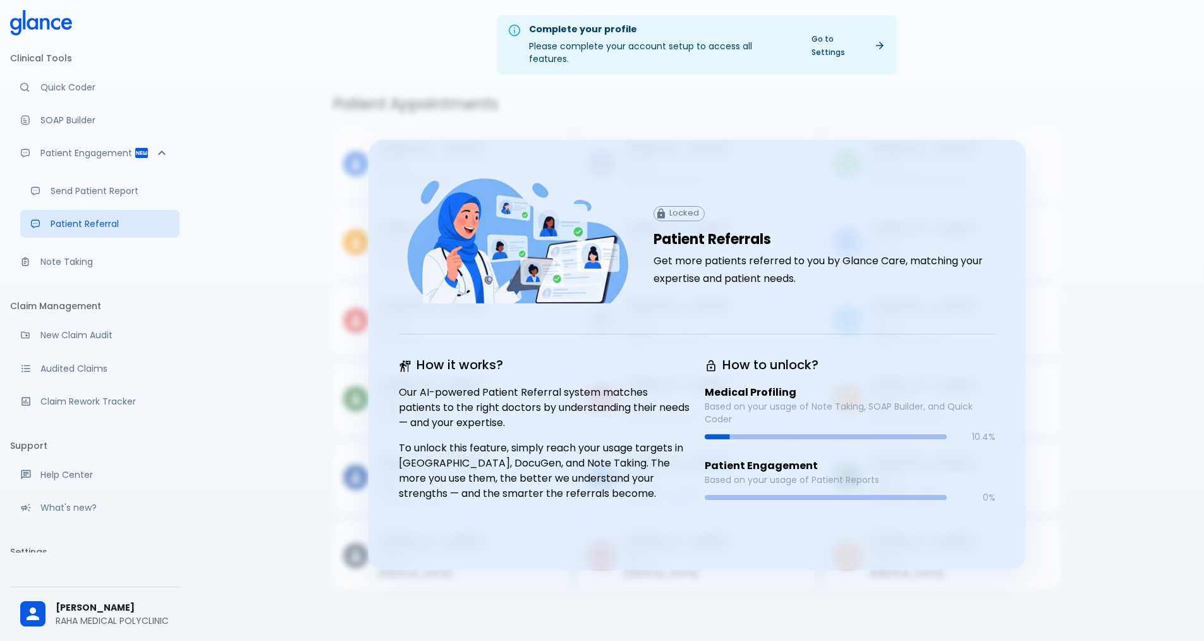
scroll to position [30, 0]
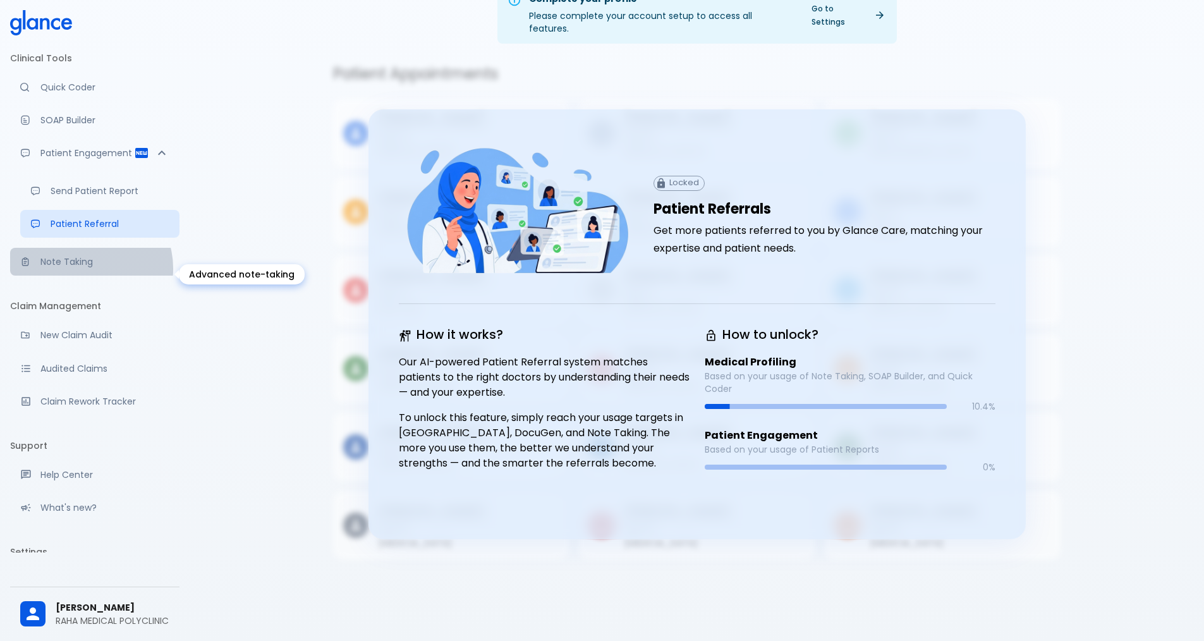
click at [89, 268] on p "Note Taking" at bounding box center [104, 261] width 129 height 13
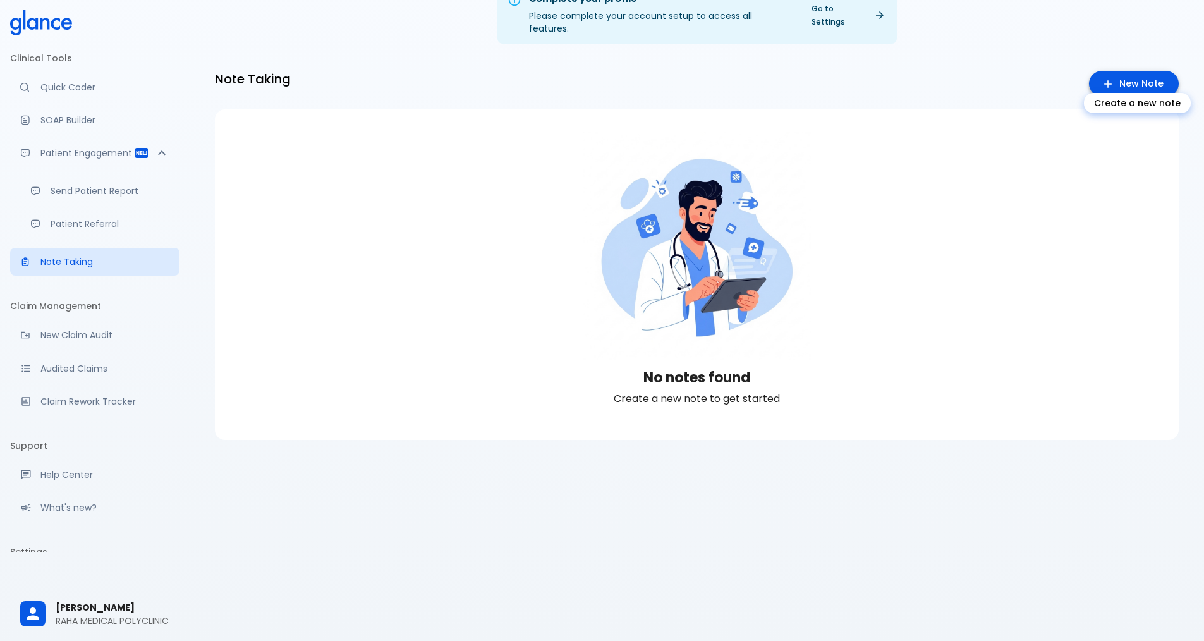
click at [1105, 78] on icon "Create a new note" at bounding box center [1108, 84] width 13 height 13
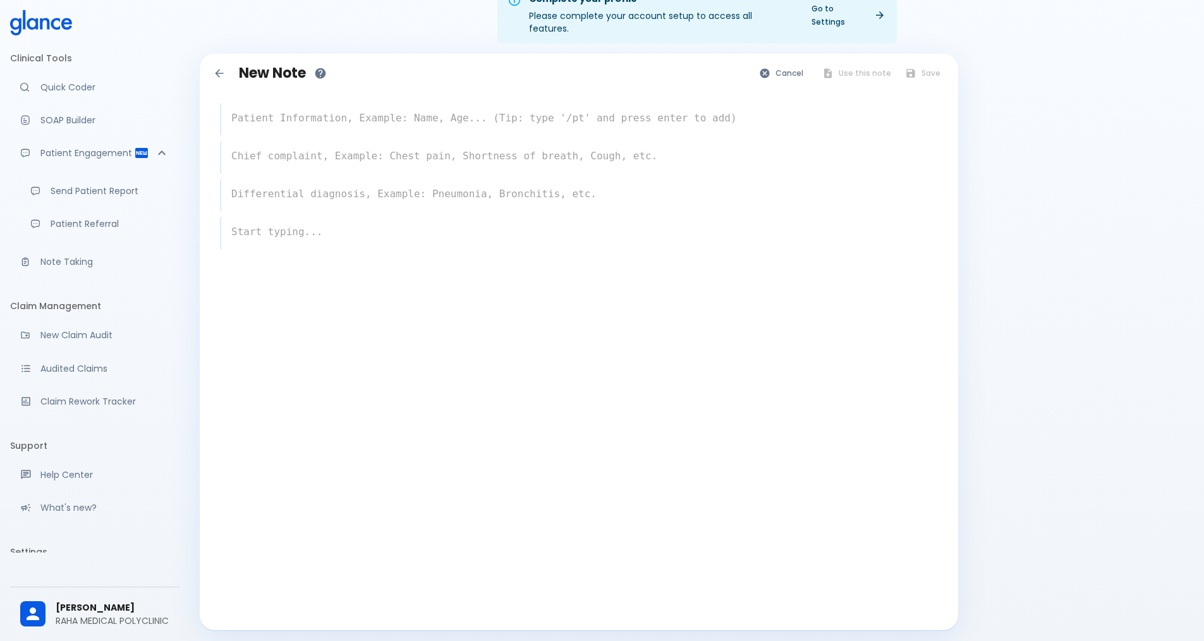
click at [404, 107] on textarea at bounding box center [579, 118] width 717 height 25
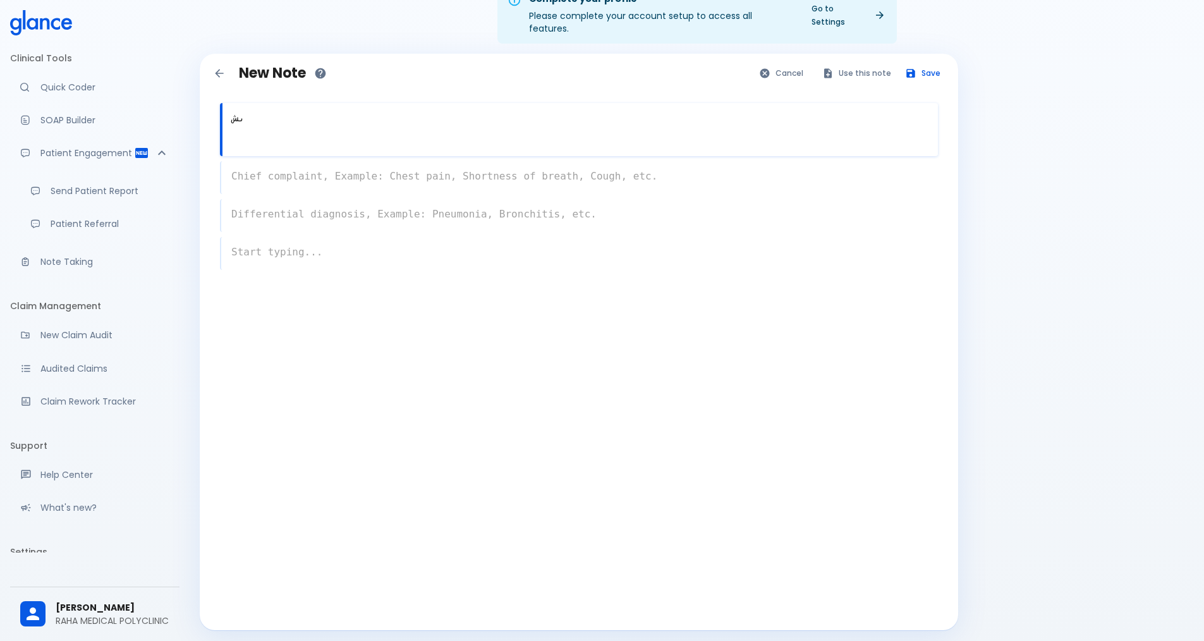
type textarea "ى"
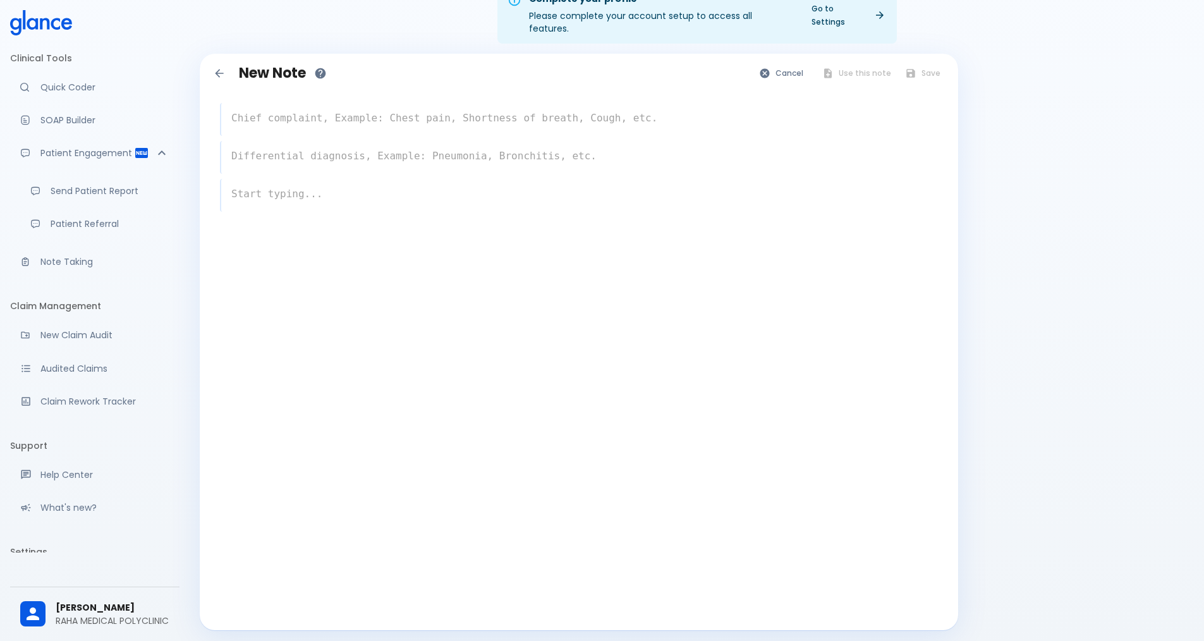
click at [383, 106] on textarea at bounding box center [579, 118] width 717 height 25
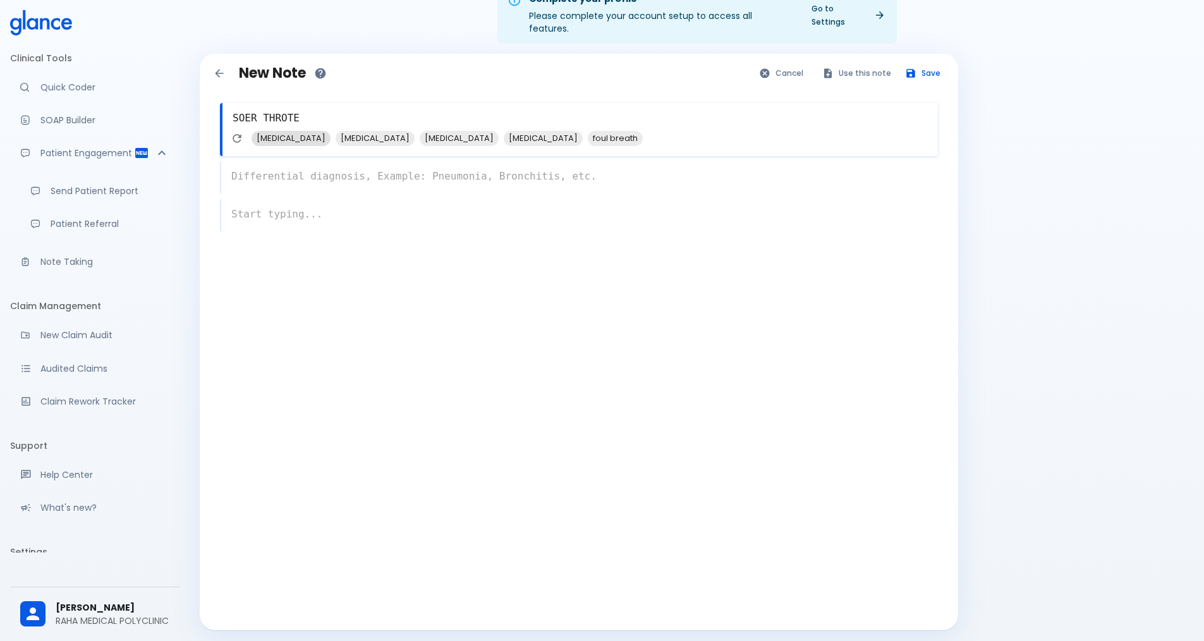
click at [298, 131] on span "pharyngitis" at bounding box center [291, 138] width 79 height 15
click at [418, 131] on span "tonsillitis" at bounding box center [457, 138] width 79 height 15
click at [342, 131] on span "erythema" at bounding box center [375, 138] width 79 height 15
click at [336, 131] on span "foul breath" at bounding box center [363, 138] width 55 height 15
type textarea "SOER THROTE, pharyngitis, tonsillitis, erythema, foul breath"
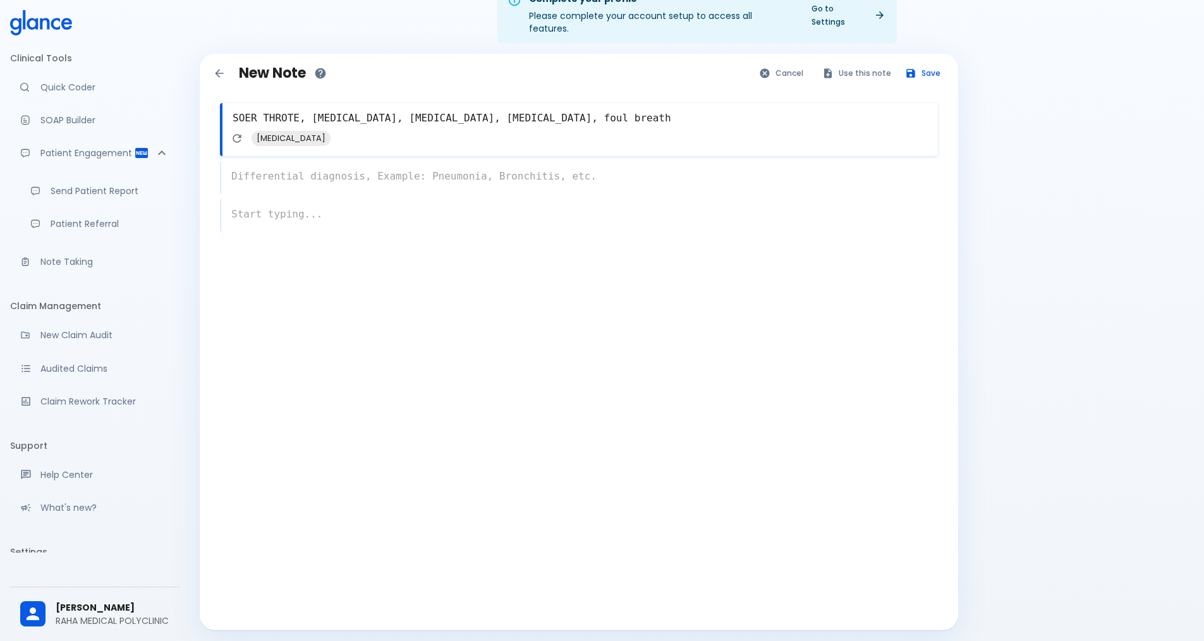
click at [284, 164] on div "x" at bounding box center [579, 177] width 718 height 33
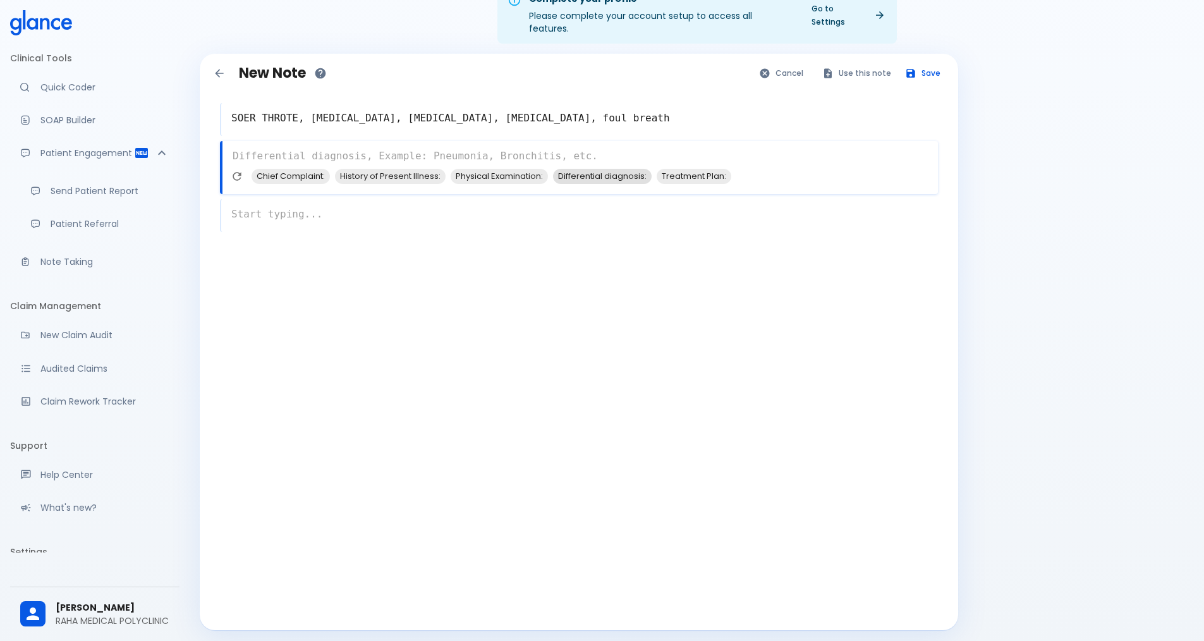
click at [625, 169] on span "Differential diagnosis:" at bounding box center [602, 176] width 99 height 15
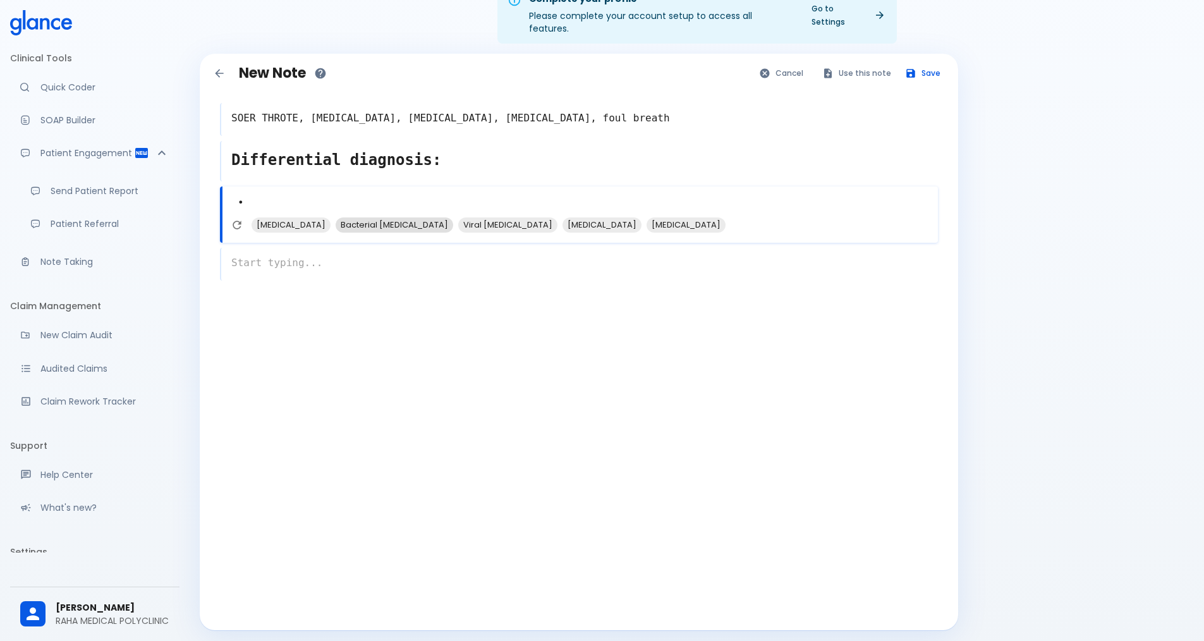
click at [418, 217] on span "Bacterial pharyngitis" at bounding box center [395, 224] width 118 height 15
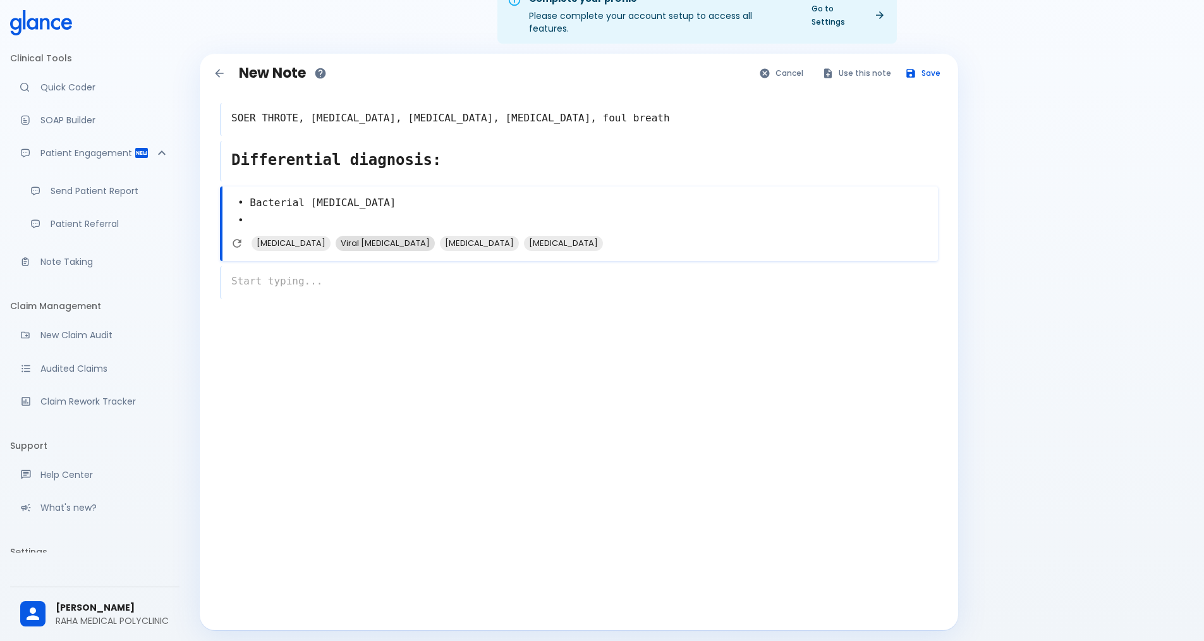
click at [424, 236] on span "Viral pharyngitis" at bounding box center [385, 243] width 99 height 15
type textarea "• Bacterial pharyngitis • Viral pharyngitis •"
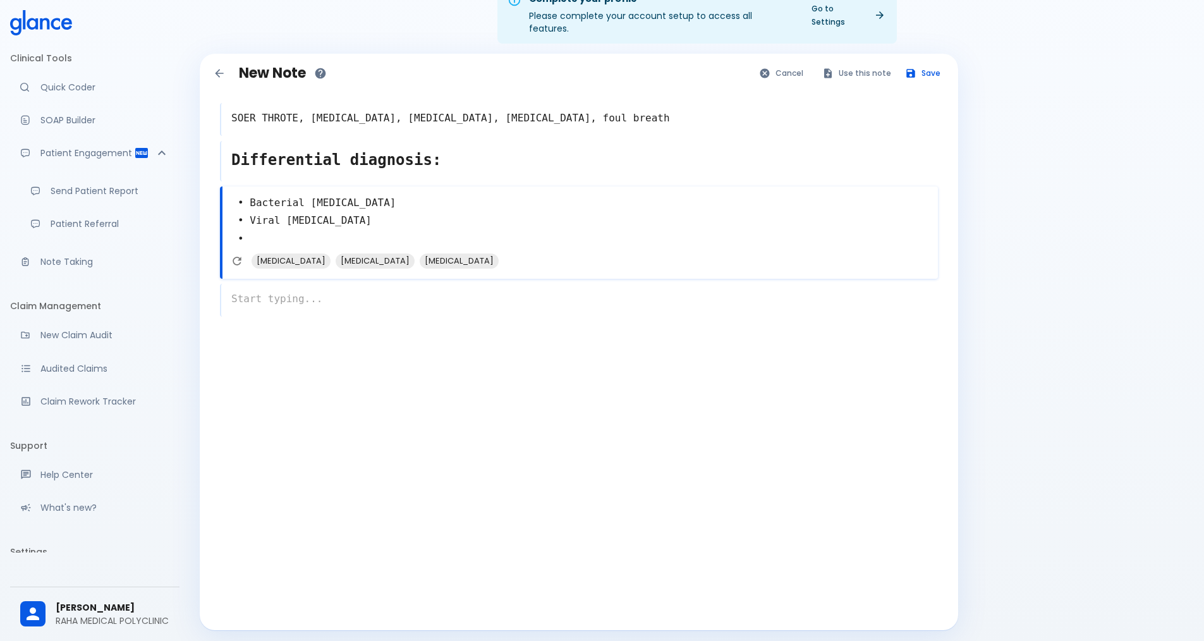
click at [291, 286] on div "x" at bounding box center [579, 300] width 718 height 33
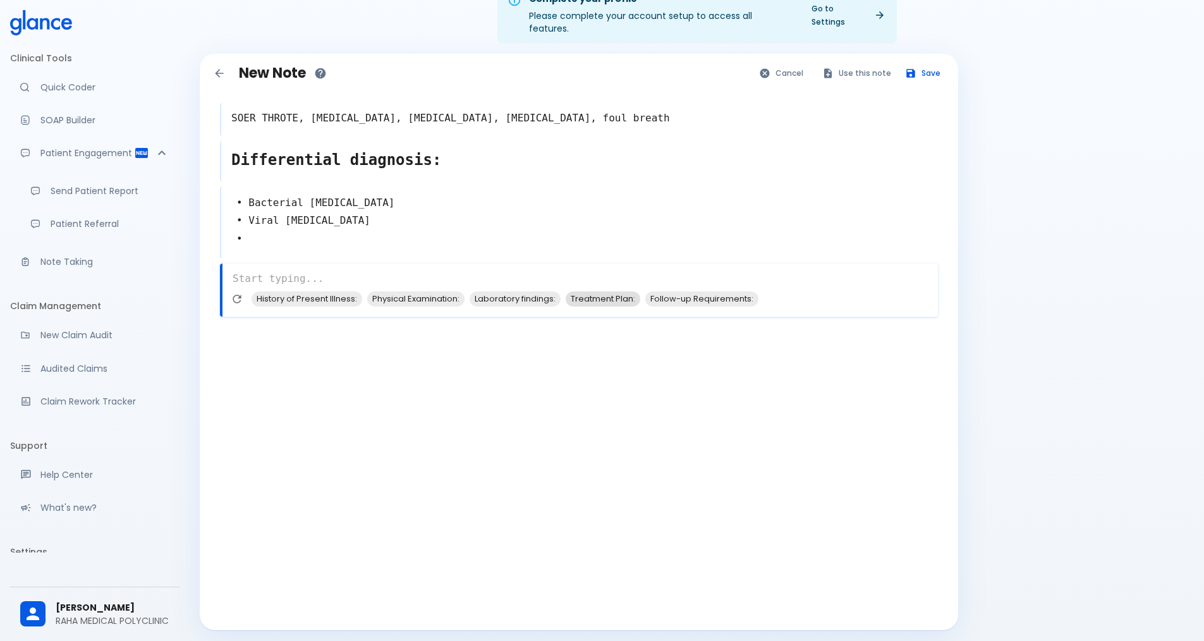
click at [594, 291] on span "Treatment Plan:" at bounding box center [603, 298] width 75 height 15
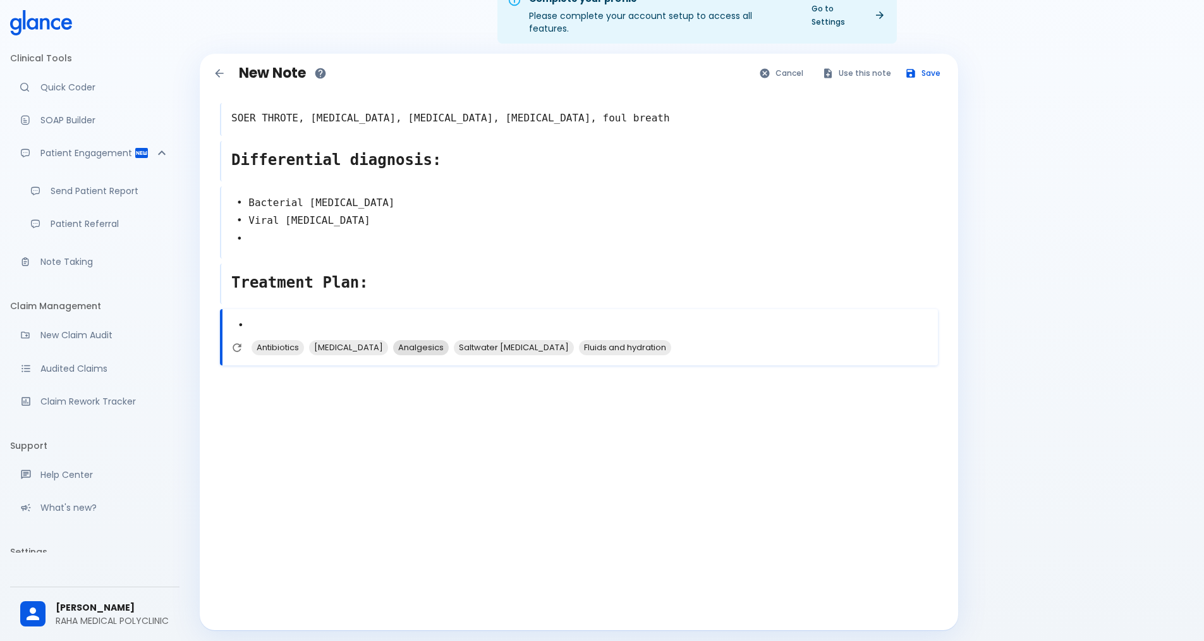
click at [430, 340] on span "Analgesics" at bounding box center [421, 347] width 56 height 15
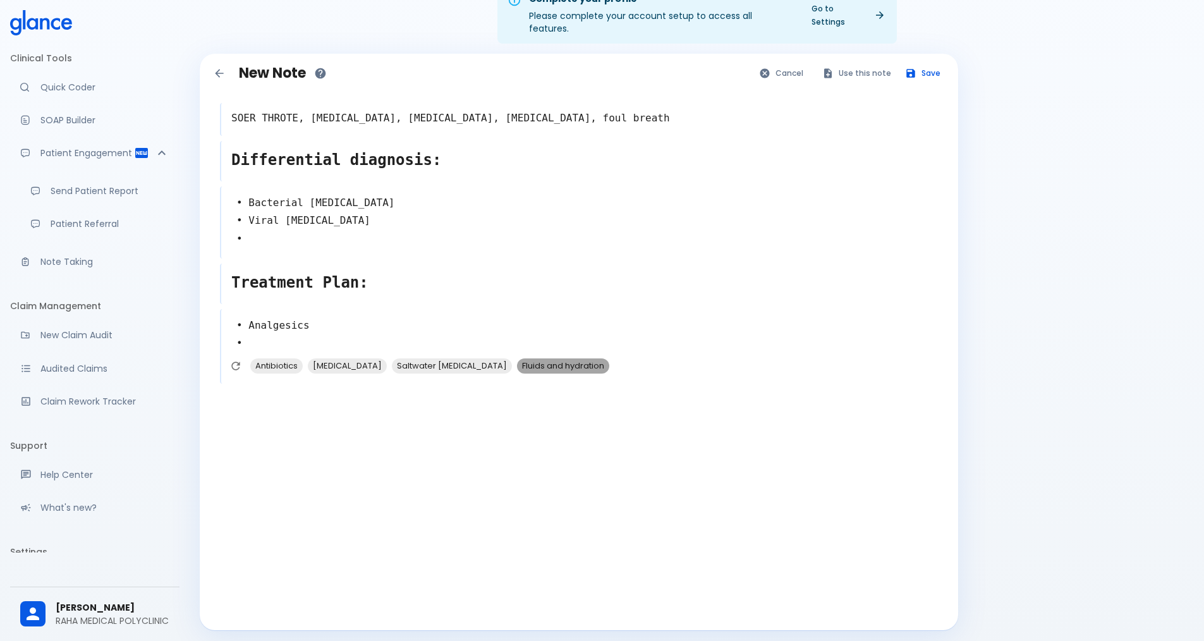
click at [517, 358] on span "Fluids and hydration" at bounding box center [563, 365] width 92 height 15
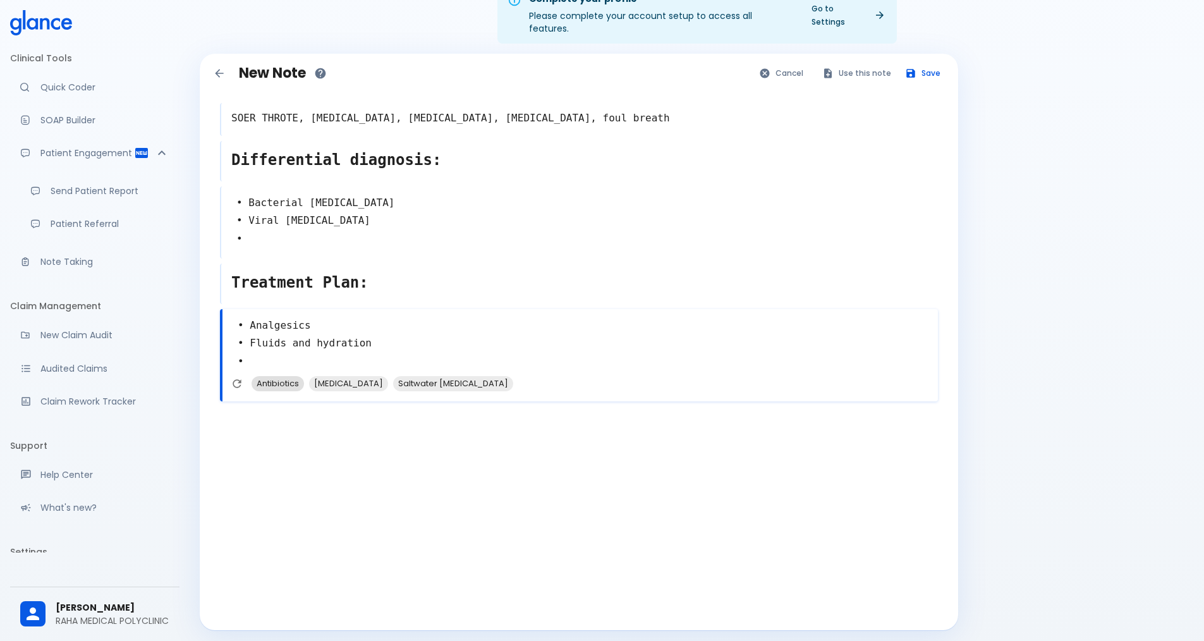
click at [287, 376] on span "Antibiotics" at bounding box center [278, 383] width 52 height 15
type textarea "• Analgesics • Fluids and hydration • Antibiotics •"
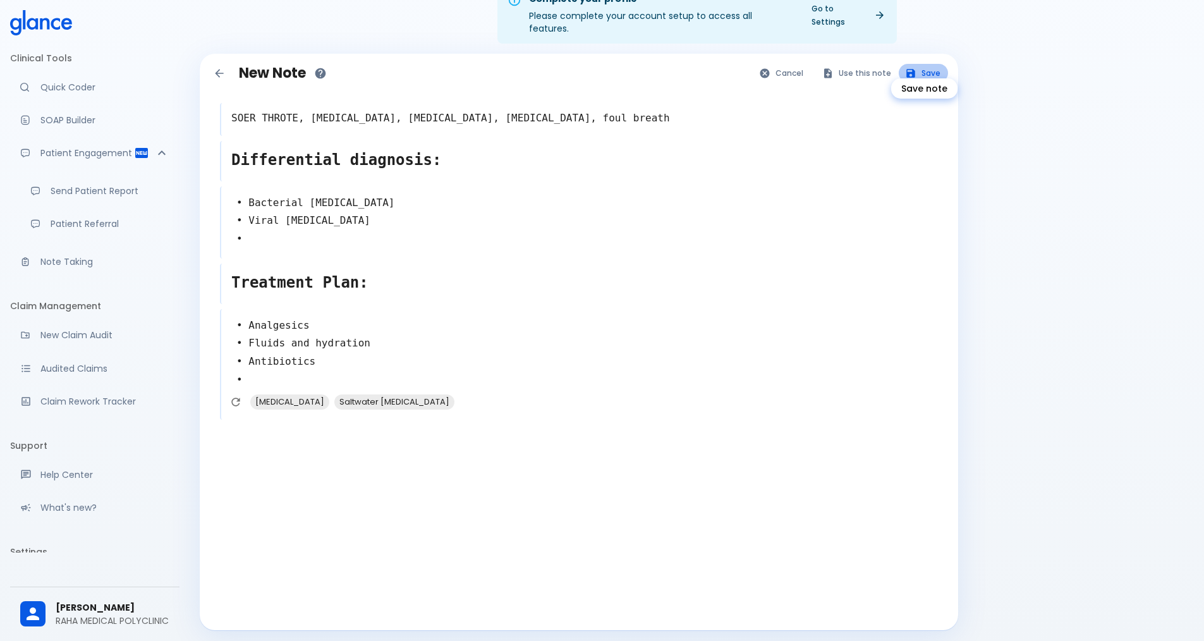
click at [931, 64] on button "Save" at bounding box center [923, 73] width 49 height 18
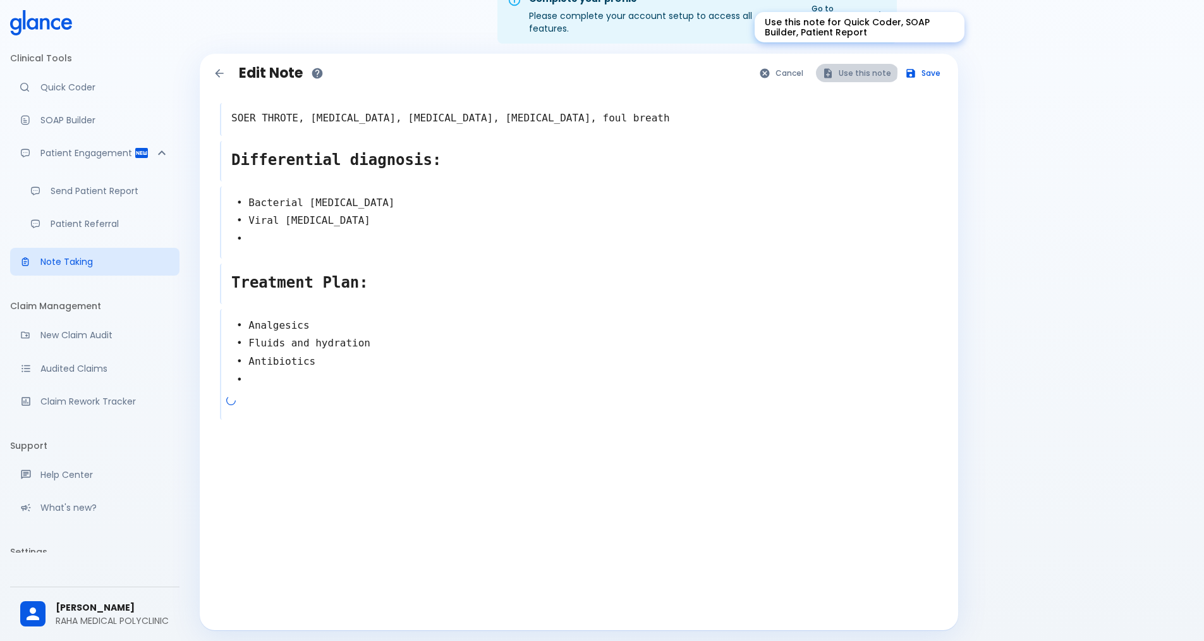
click at [860, 64] on button "Use this note" at bounding box center [857, 73] width 83 height 18
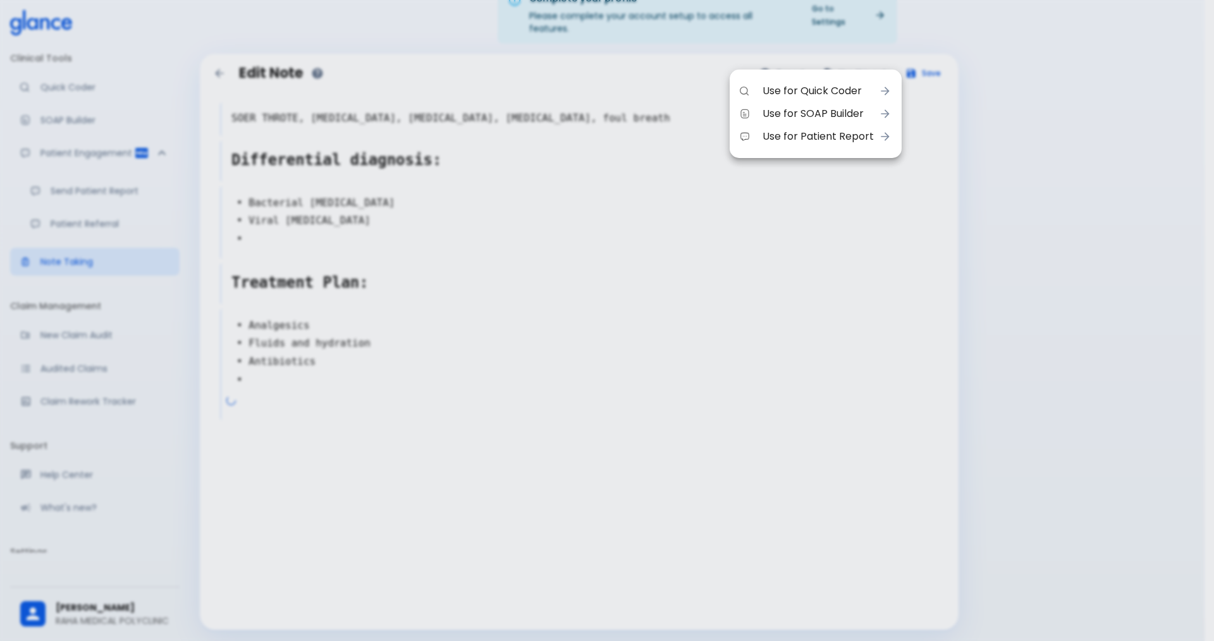
click at [814, 95] on span "Use for Quick Coder" at bounding box center [817, 90] width 111 height 15
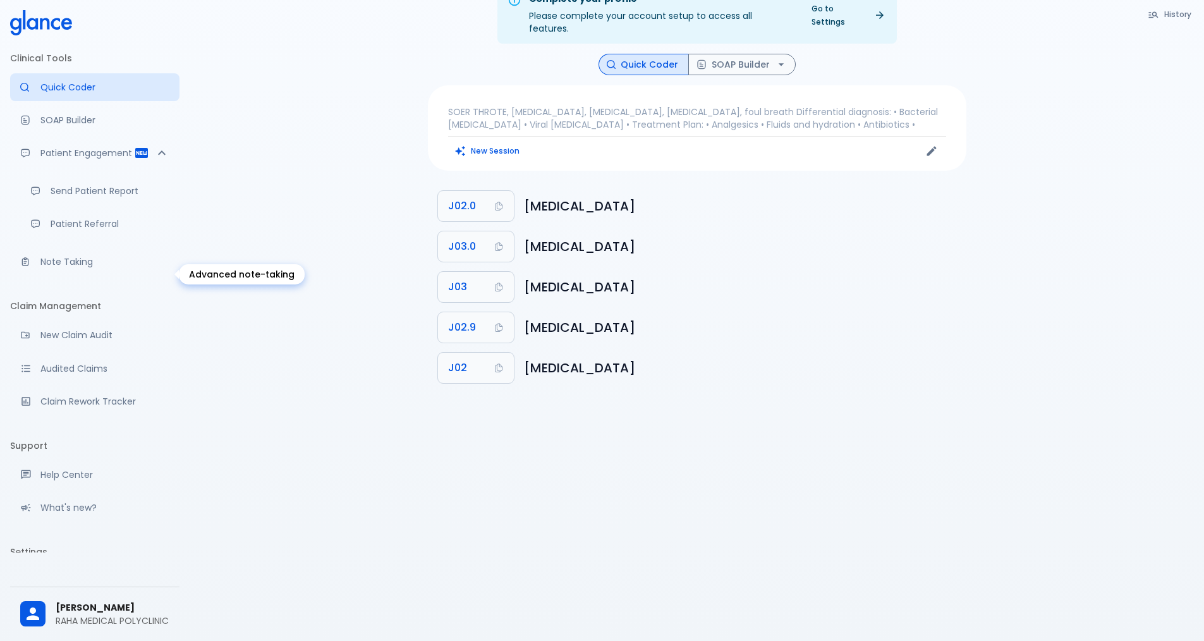
click at [93, 268] on p "Note Taking" at bounding box center [104, 261] width 129 height 13
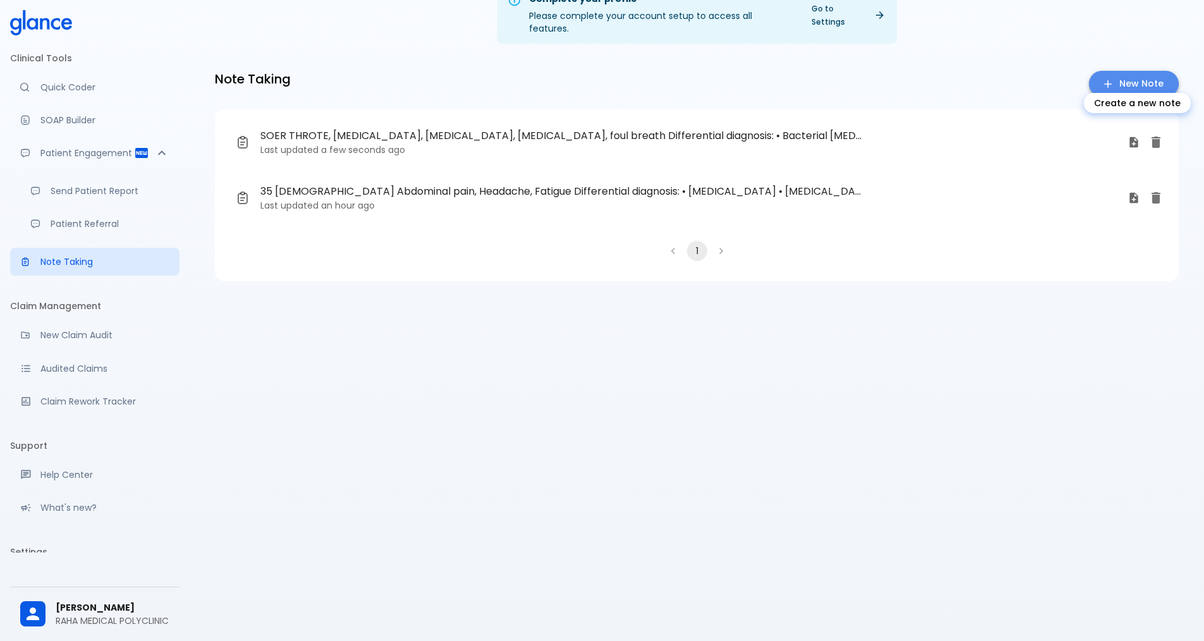
click at [1106, 78] on icon "Create a new note" at bounding box center [1108, 84] width 13 height 13
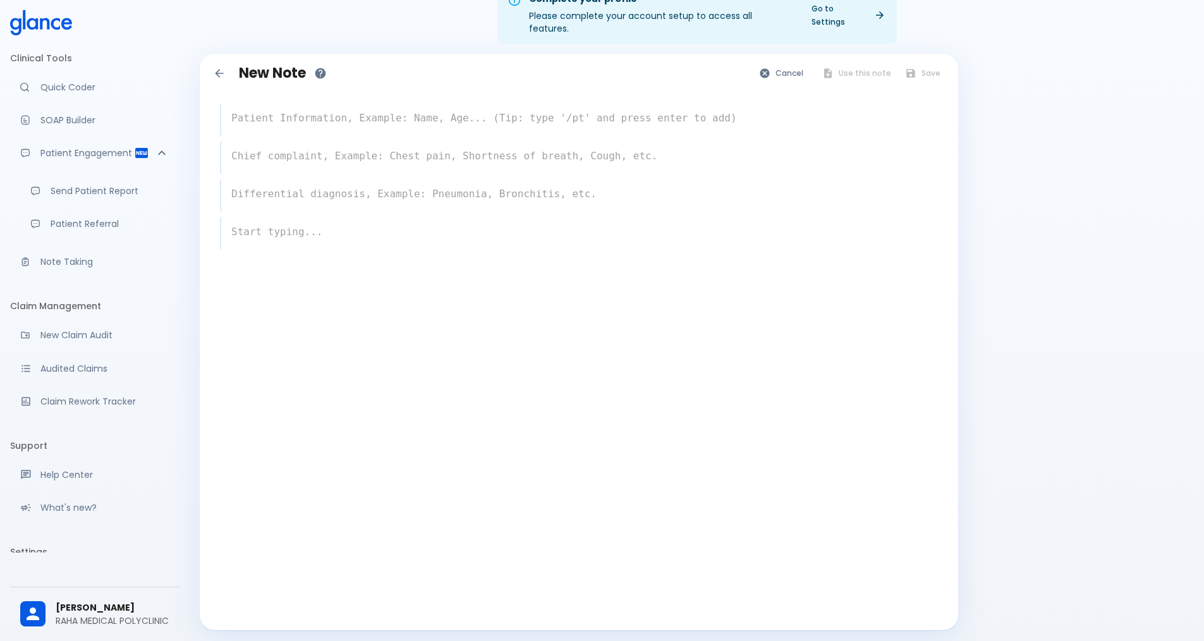
click at [342, 106] on textarea at bounding box center [579, 118] width 717 height 25
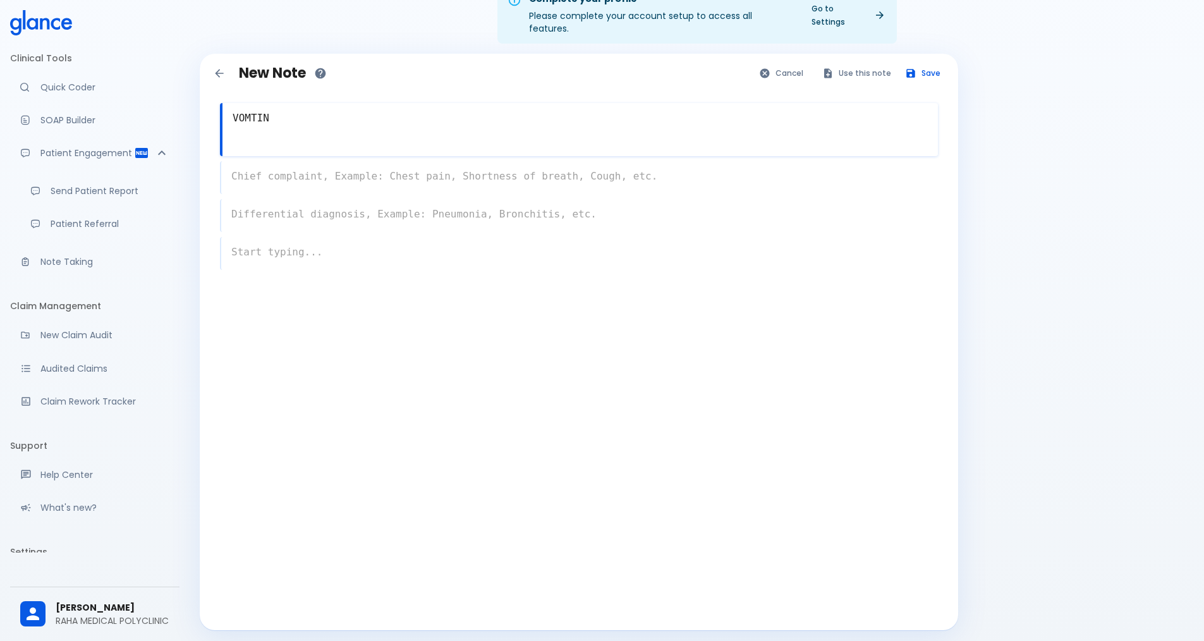
type textarea "VOMTING"
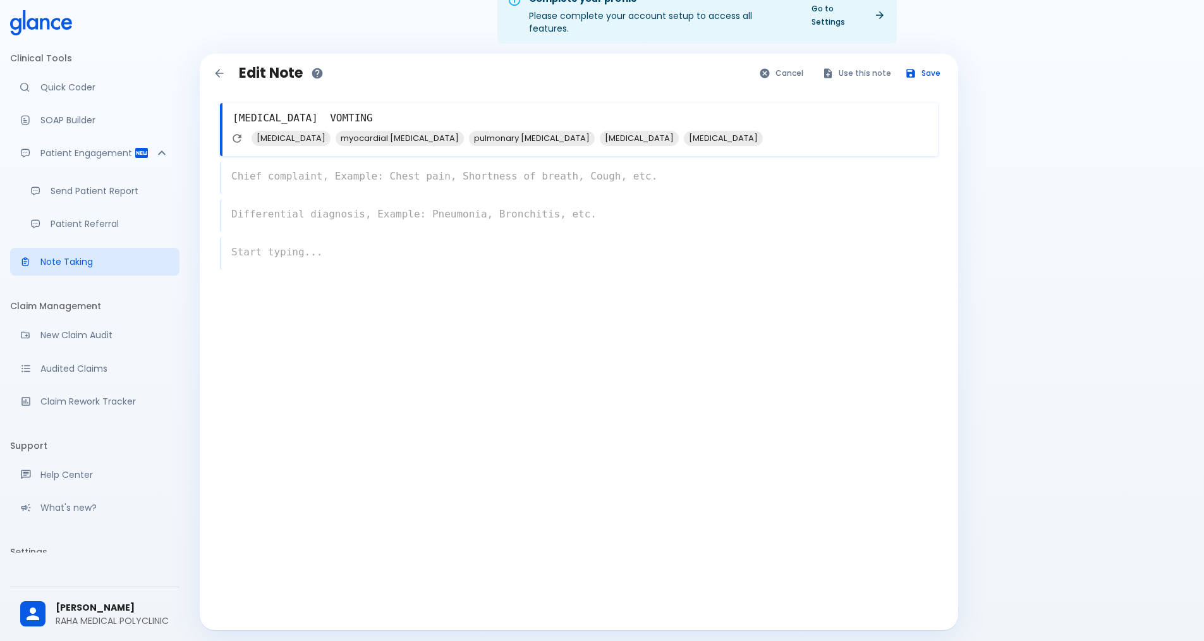
click at [366, 106] on textarea "CHEST PAIN VOMTING" at bounding box center [581, 118] width 716 height 25
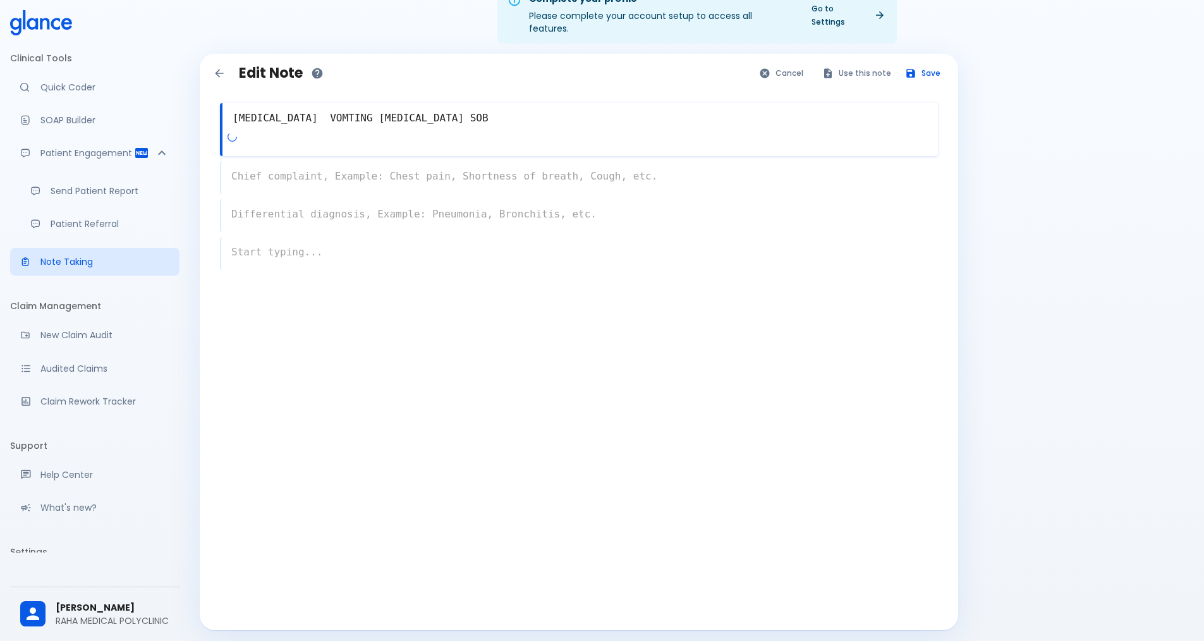
type textarea "CHEST PAIN VOMTING EPIGASTRIC PAIN SOB"
click at [293, 166] on div "x" at bounding box center [579, 167] width 718 height 53
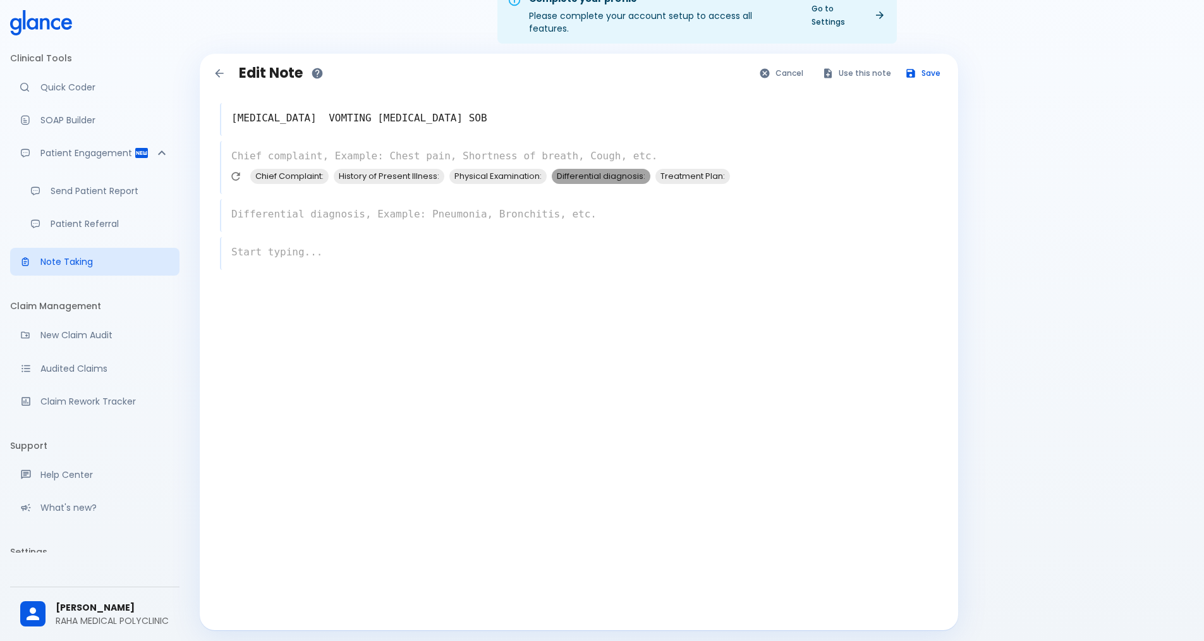
click at [620, 169] on span "Differential diagnosis:" at bounding box center [601, 176] width 99 height 15
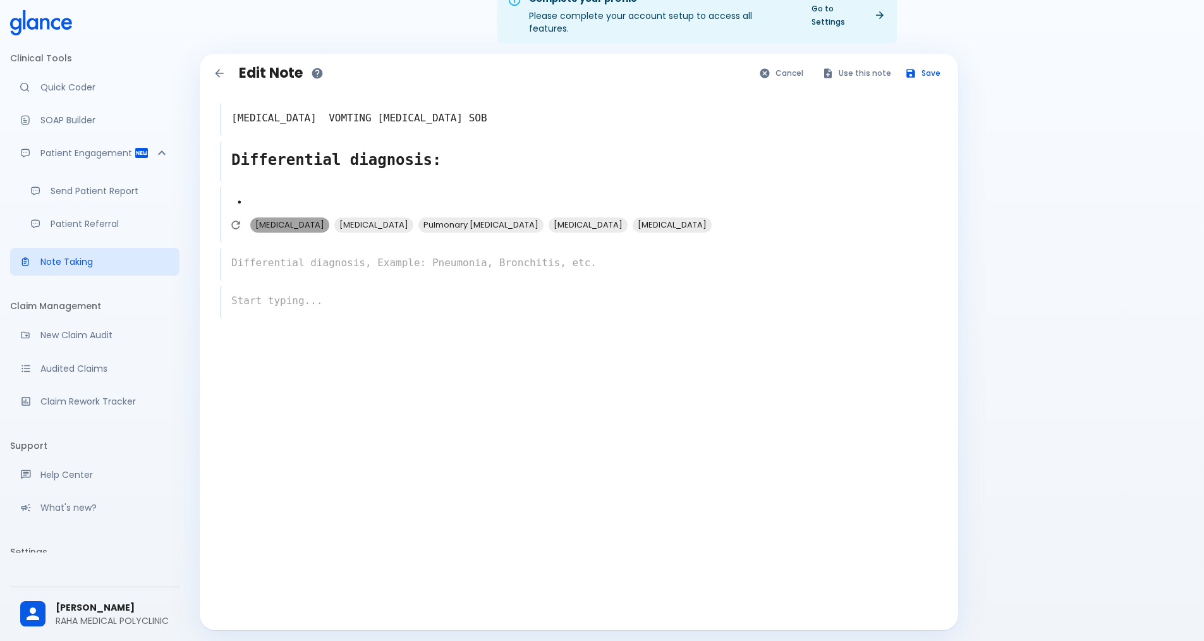
click at [319, 217] on span "Acute Coronary Syndrome" at bounding box center [289, 224] width 79 height 15
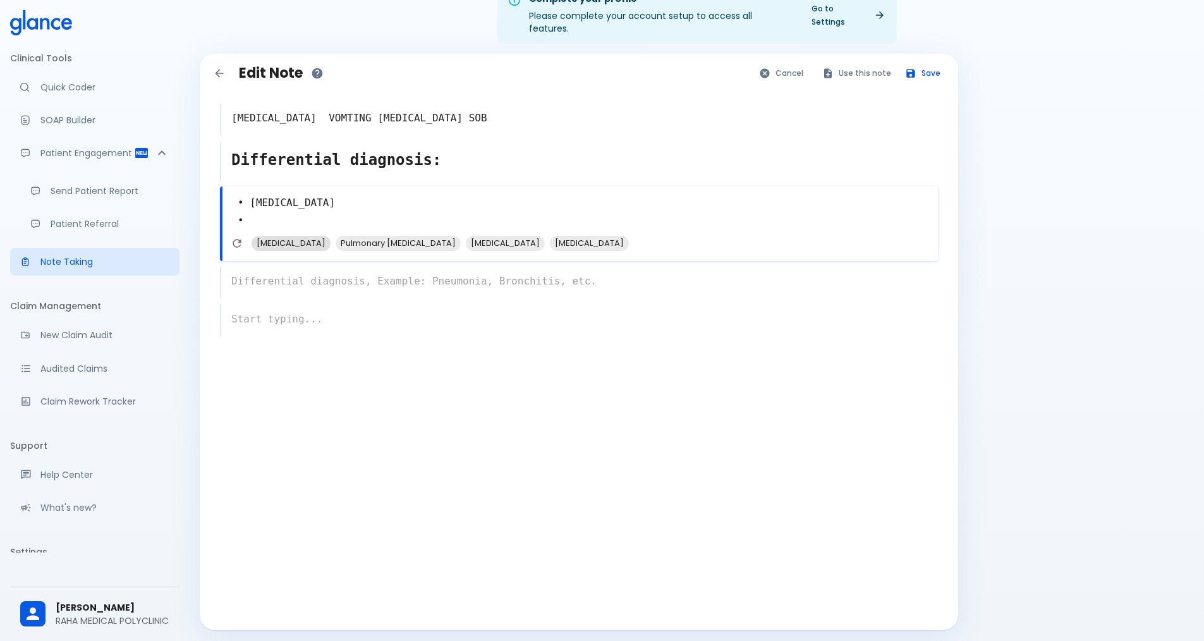
click at [331, 236] on span "Gastroesophageal Reflux Disease" at bounding box center [291, 243] width 79 height 15
type textarea "• Acute Coronary Syndrome • Gastroesophageal Reflux Disease •"
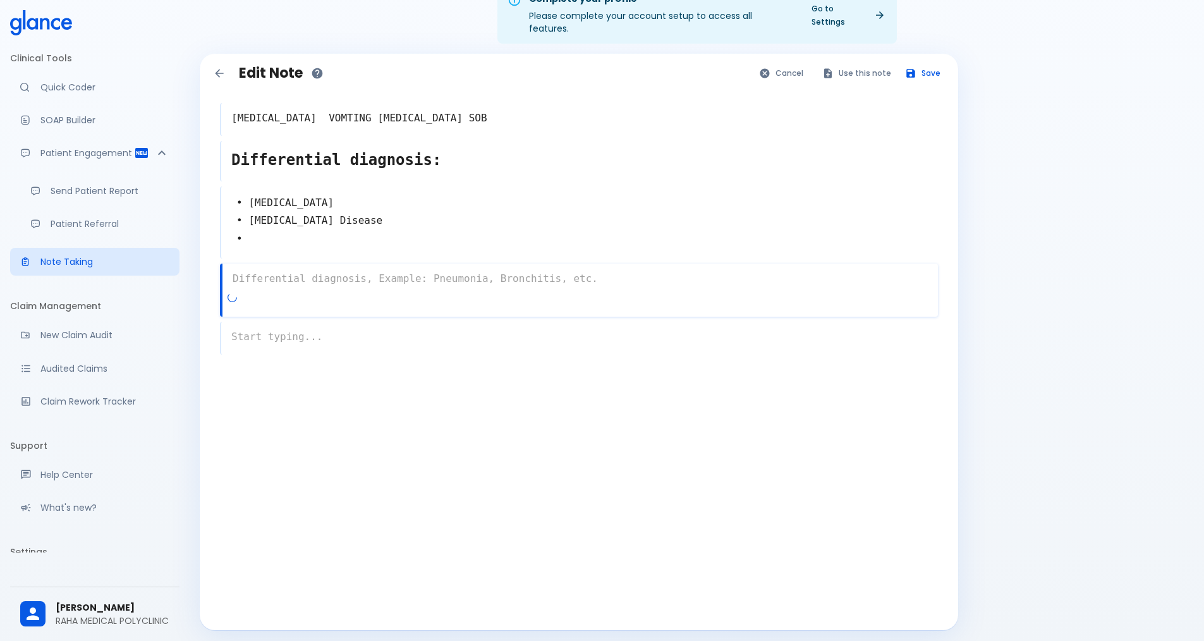
click at [279, 291] on div "x" at bounding box center [579, 290] width 718 height 53
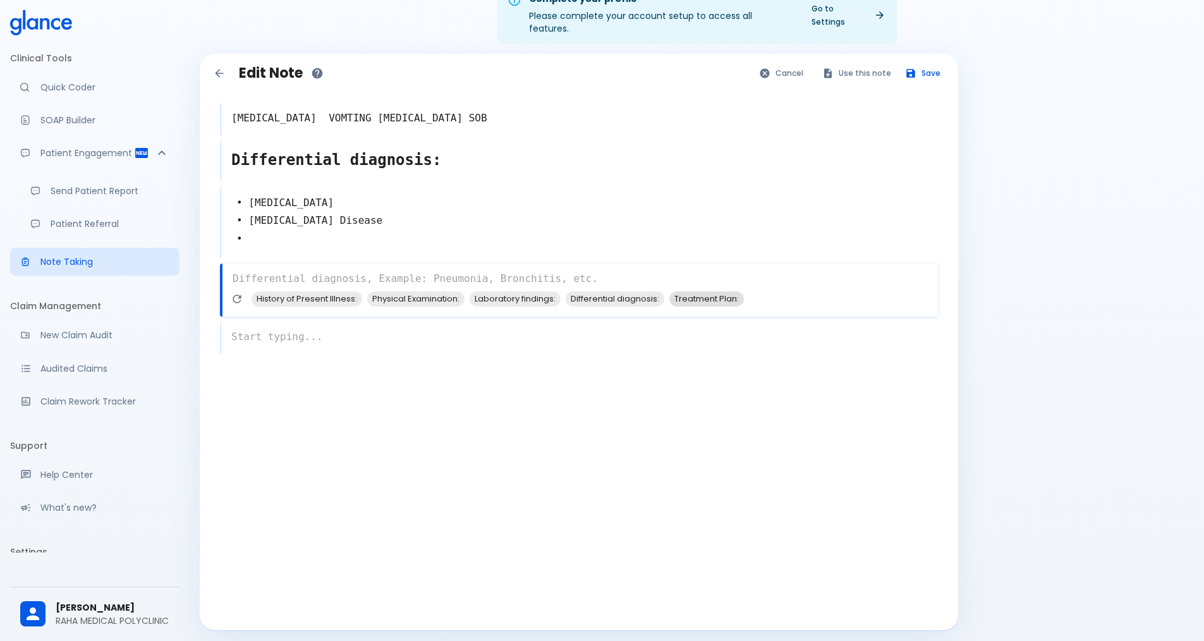
click at [707, 291] on span "Treatment Plan:" at bounding box center [706, 298] width 75 height 15
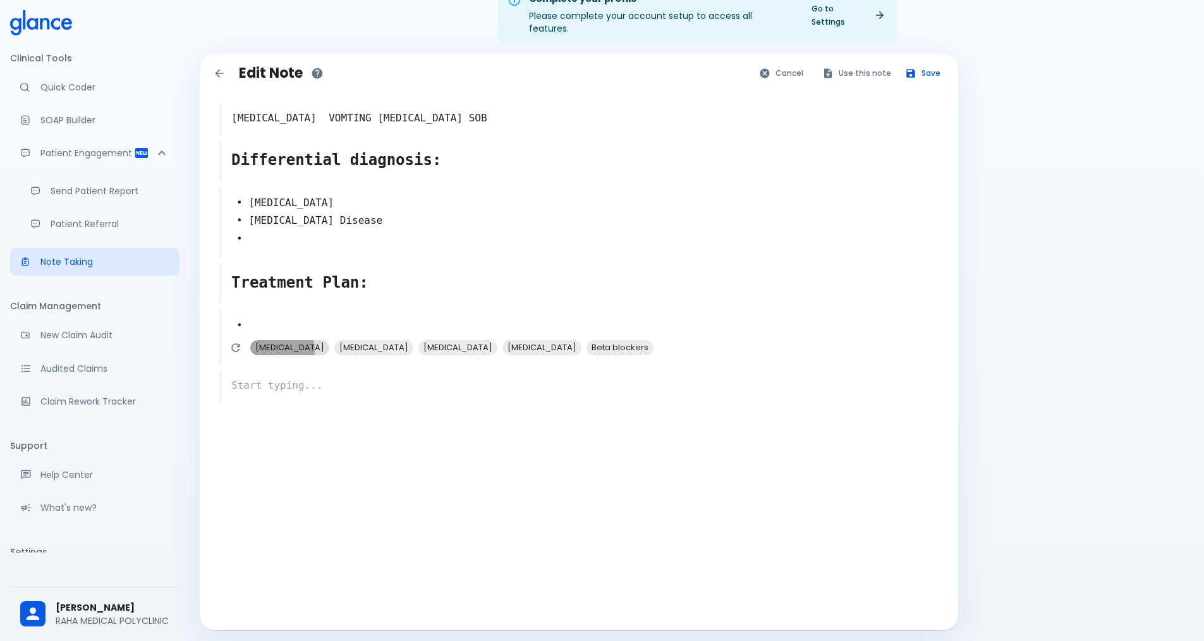
click at [279, 340] on span "Nitroglycerin" at bounding box center [289, 347] width 79 height 15
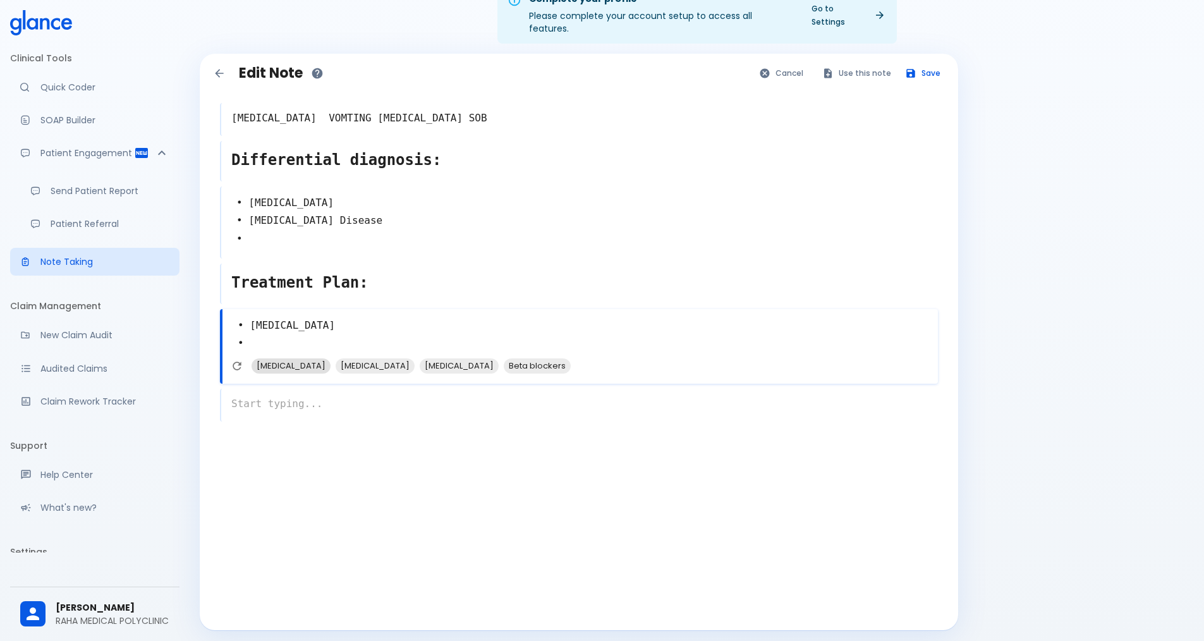
click at [279, 358] on span "Antacids" at bounding box center [291, 365] width 79 height 15
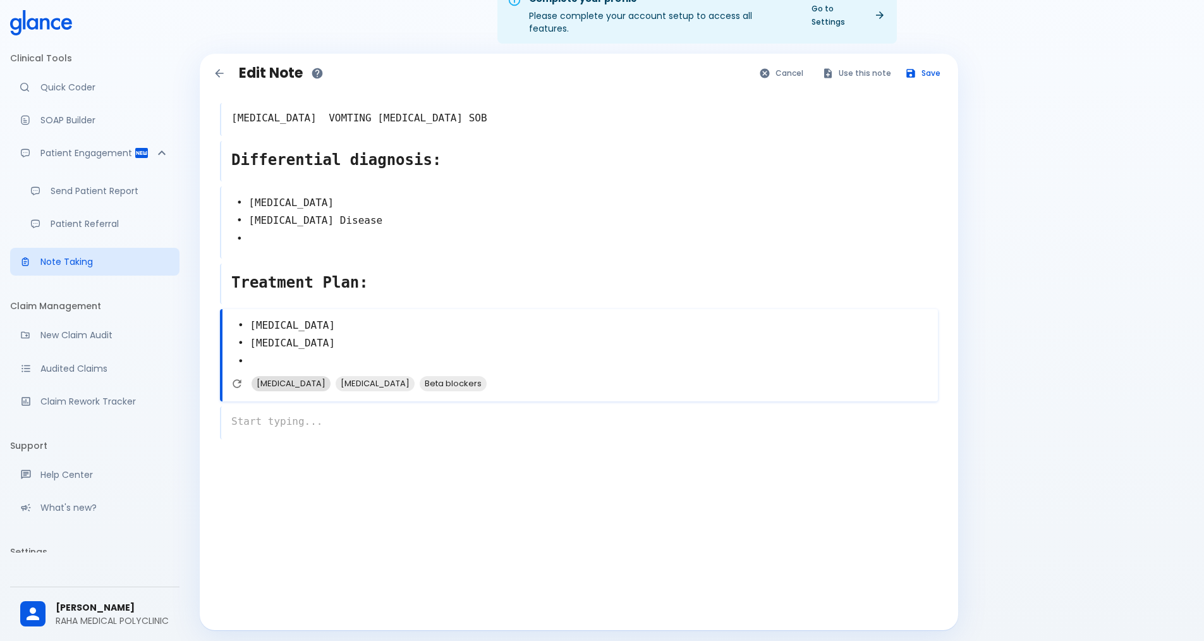
click at [272, 376] on span "Aspirin" at bounding box center [291, 383] width 79 height 15
click at [308, 394] on span "Proton Pump Inhibitors" at bounding box center [289, 401] width 79 height 15
click at [307, 413] on span "Beta blockers" at bounding box center [285, 420] width 67 height 15
type textarea "• Nitroglycerin • Antacids • Aspirin • Proton Pump Inhibitors • Beta blockers •"
click at [926, 64] on button "Save" at bounding box center [923, 73] width 49 height 18
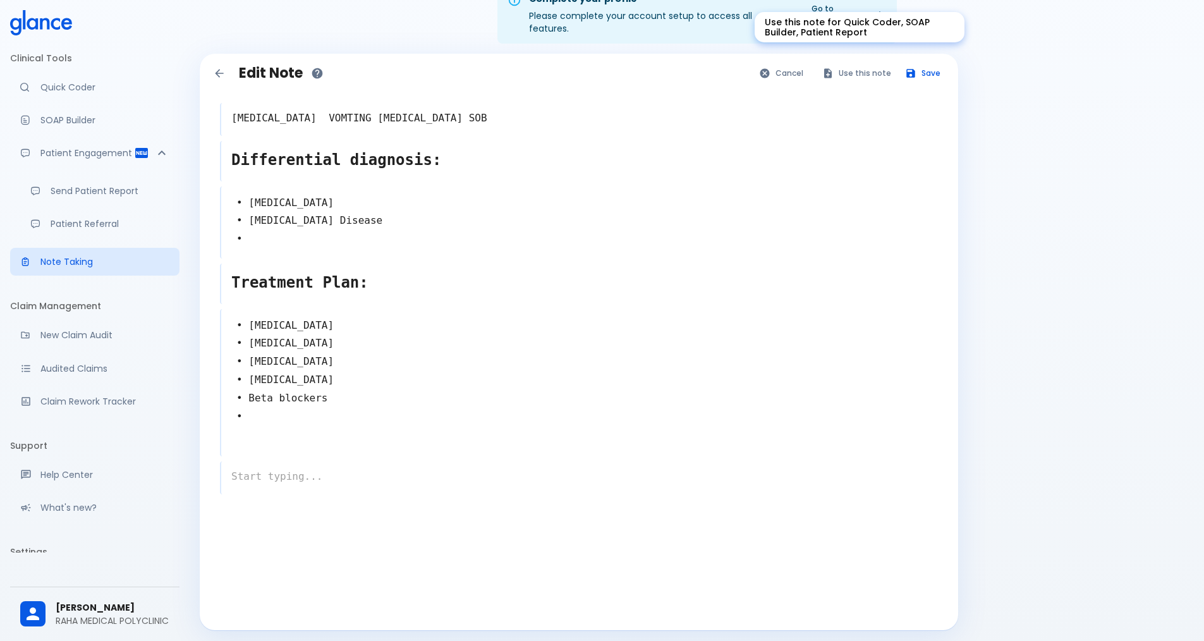
click at [869, 64] on button "Use this note" at bounding box center [857, 73] width 83 height 18
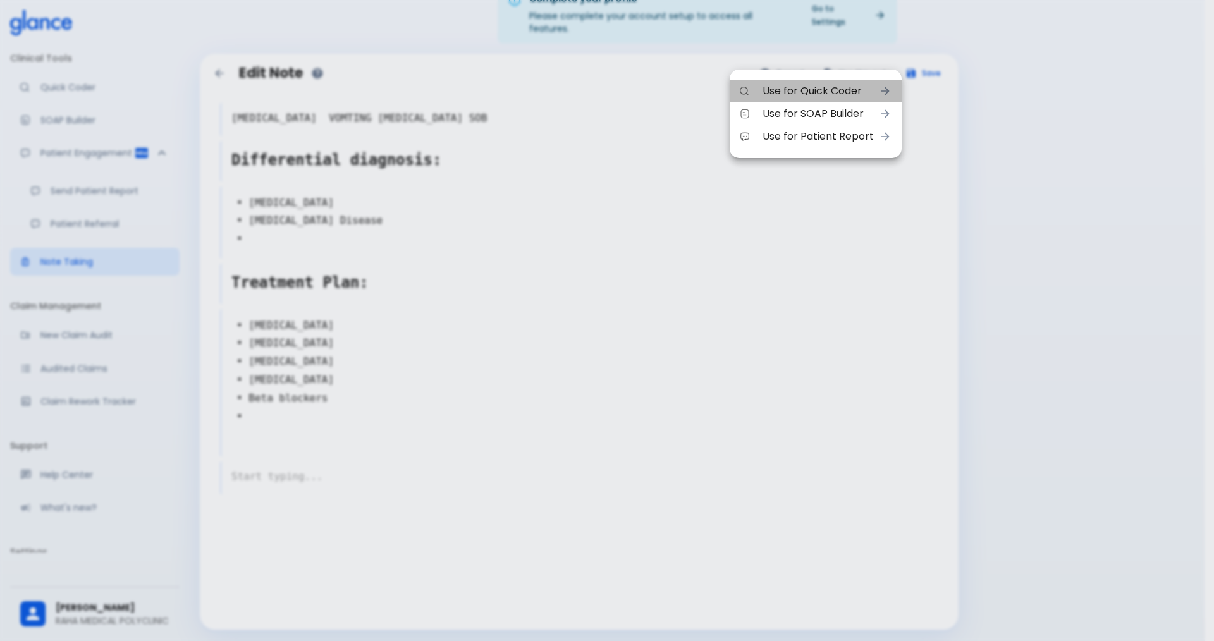
click at [826, 96] on span "Use for Quick Coder" at bounding box center [817, 90] width 111 height 15
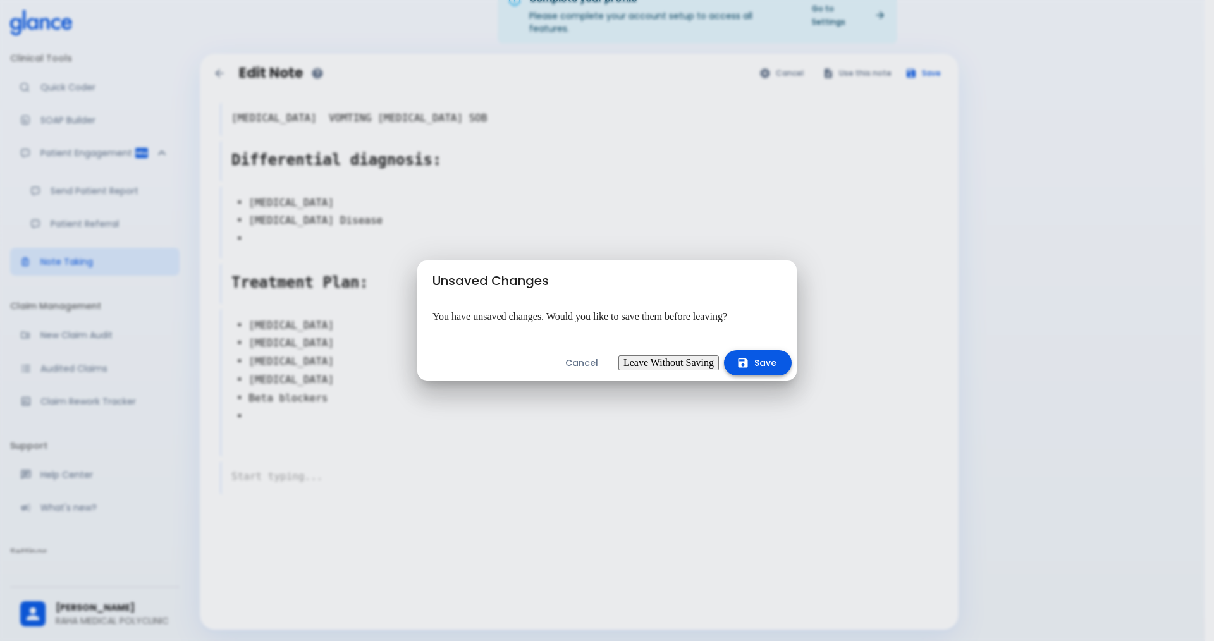
click at [752, 362] on button "Save" at bounding box center [758, 363] width 68 height 26
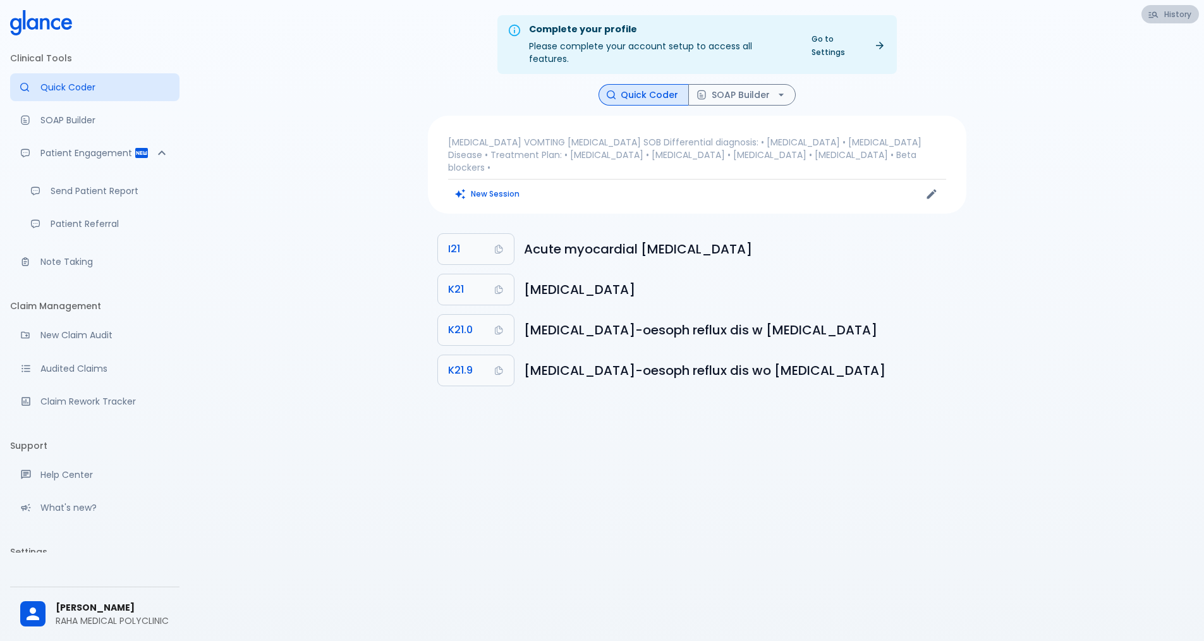
click at [1170, 12] on button "History" at bounding box center [1171, 14] width 58 height 18
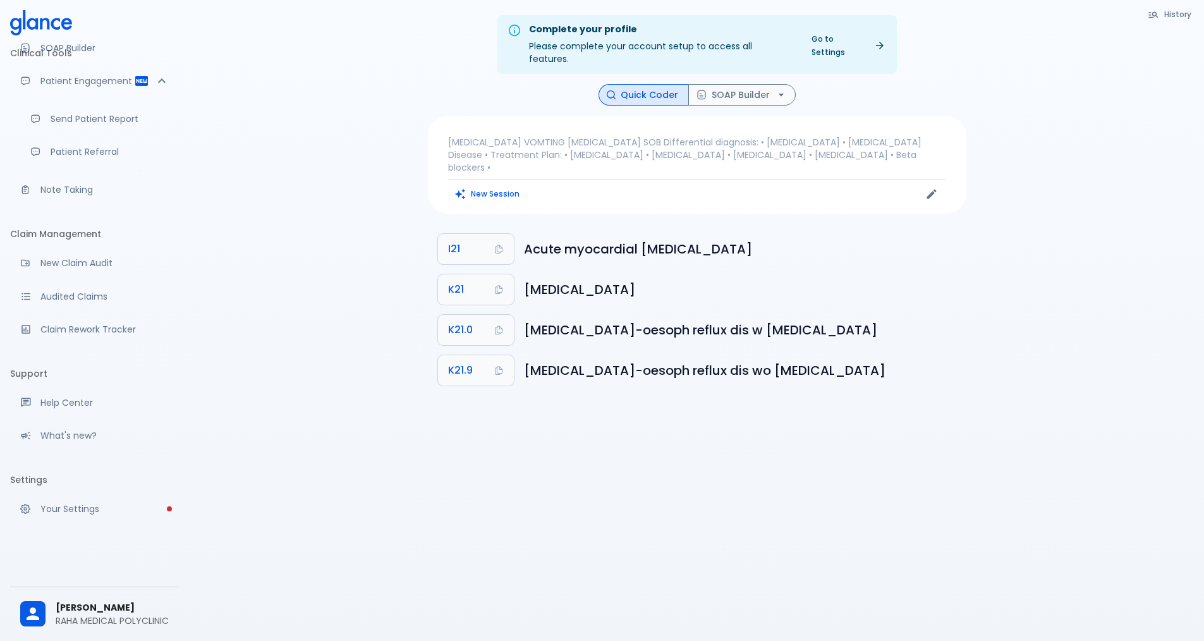
scroll to position [85, 0]
click at [116, 509] on p "Your Settings" at bounding box center [104, 509] width 129 height 13
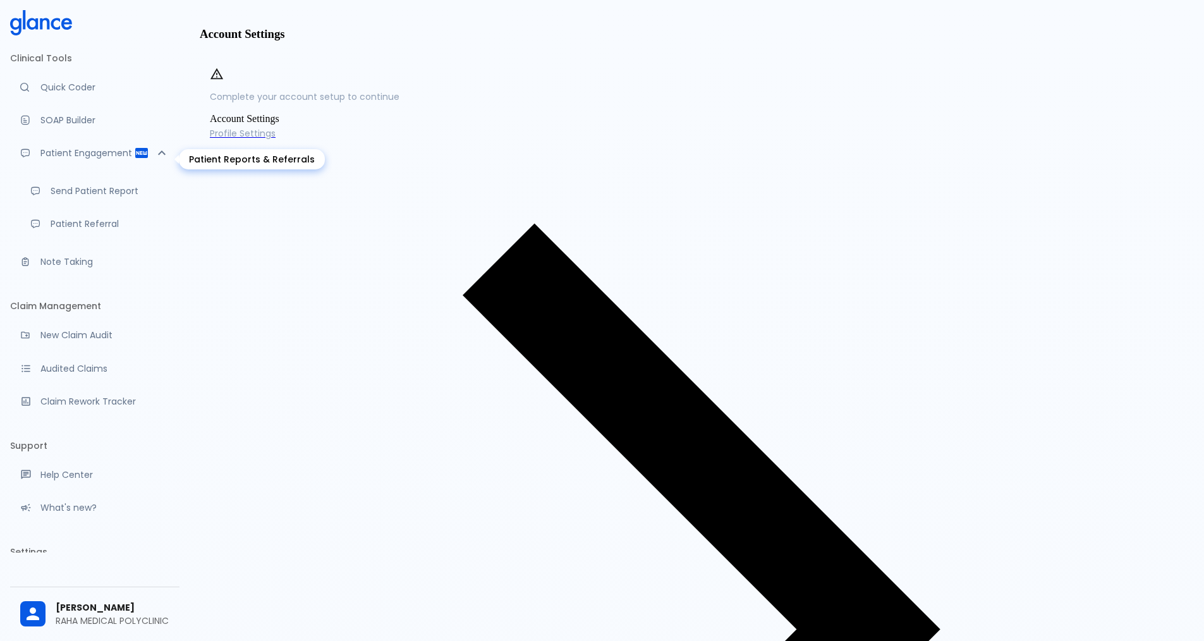
click at [105, 159] on p "Patient Engagement" at bounding box center [87, 153] width 94 height 13
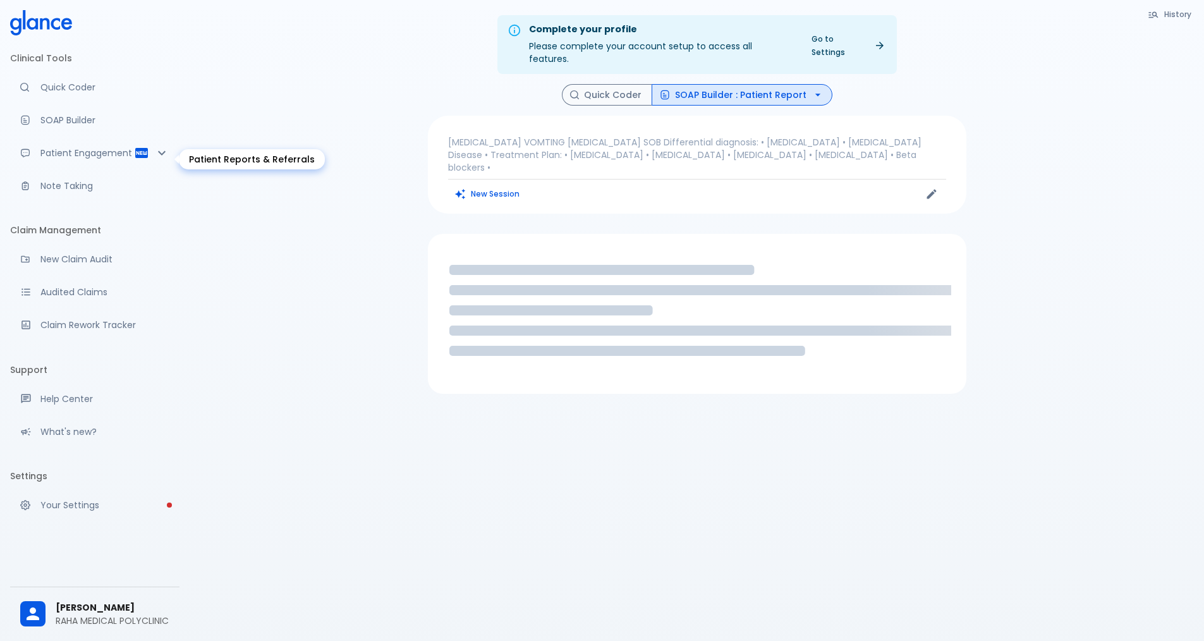
click at [154, 156] on icon "Patient Reports & Referrals" at bounding box center [161, 152] width 15 height 15
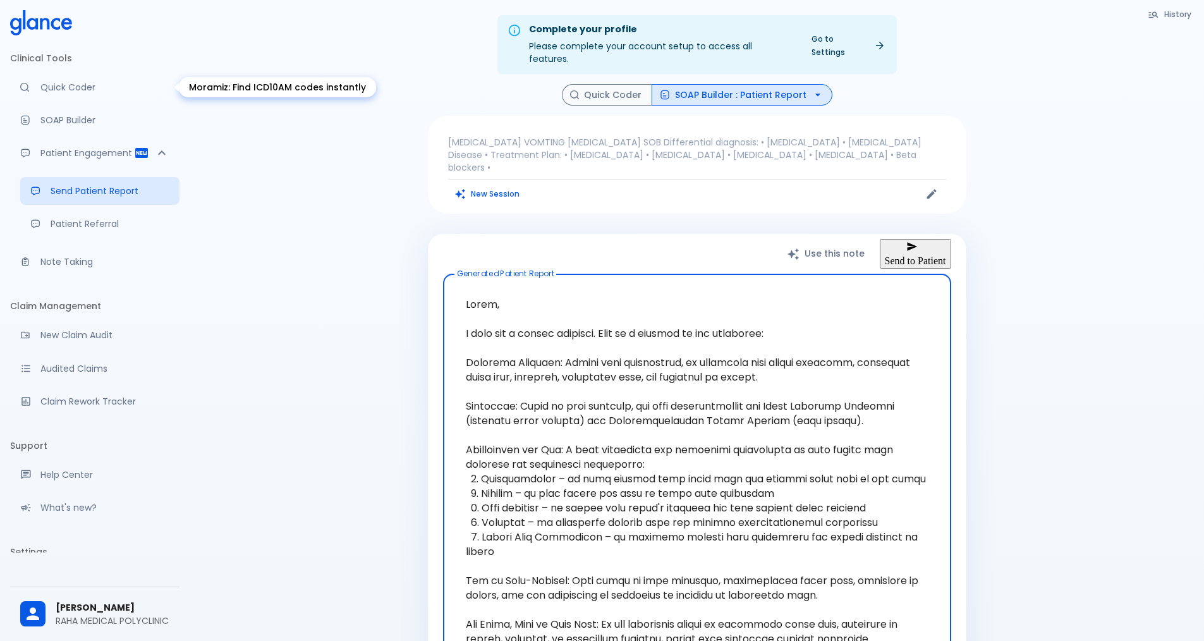
click at [73, 86] on p "Quick Coder" at bounding box center [104, 87] width 129 height 13
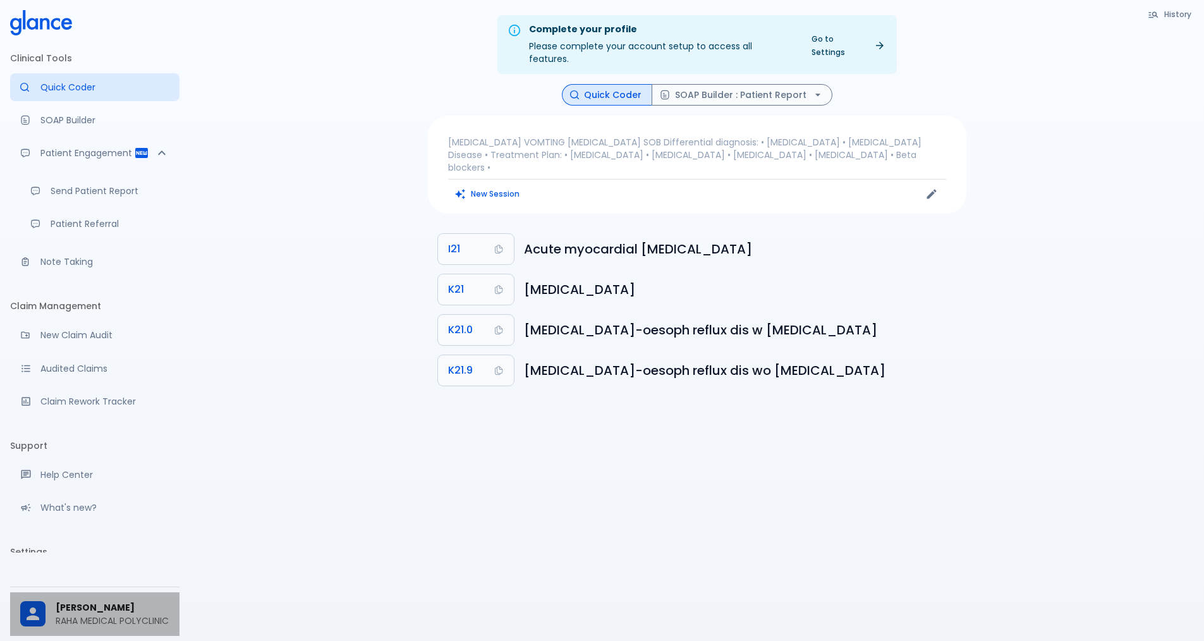
click at [85, 614] on p "RAHA MEDICAL POLYCLINIC" at bounding box center [113, 620] width 114 height 13
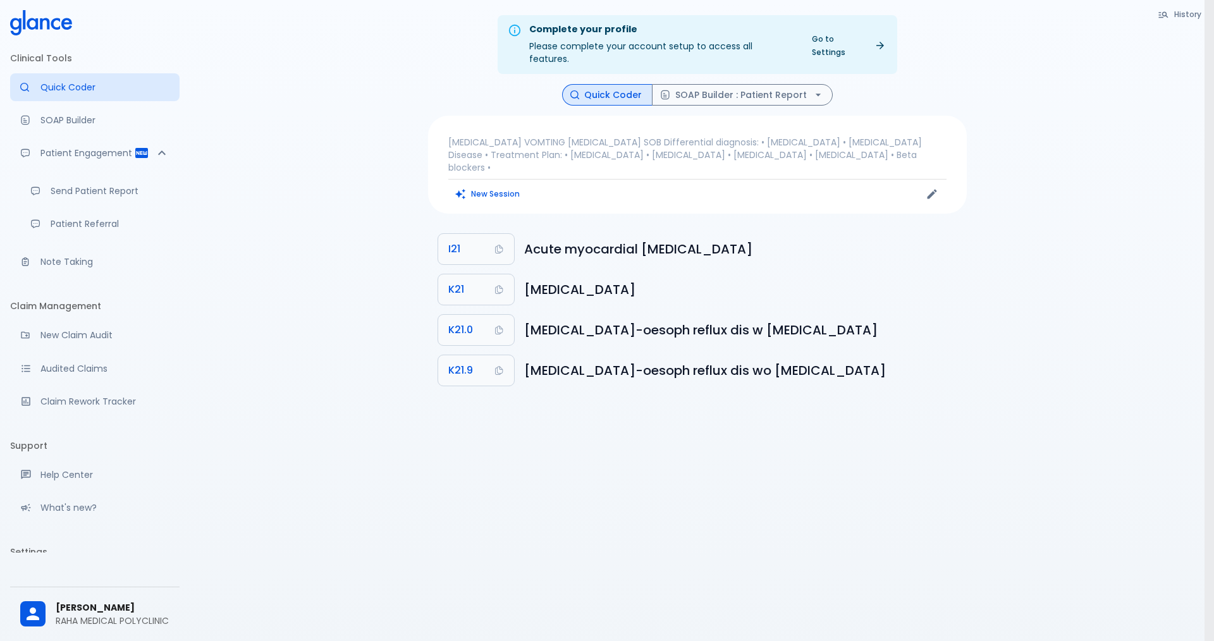
click at [367, 379] on div at bounding box center [607, 320] width 1214 height 641
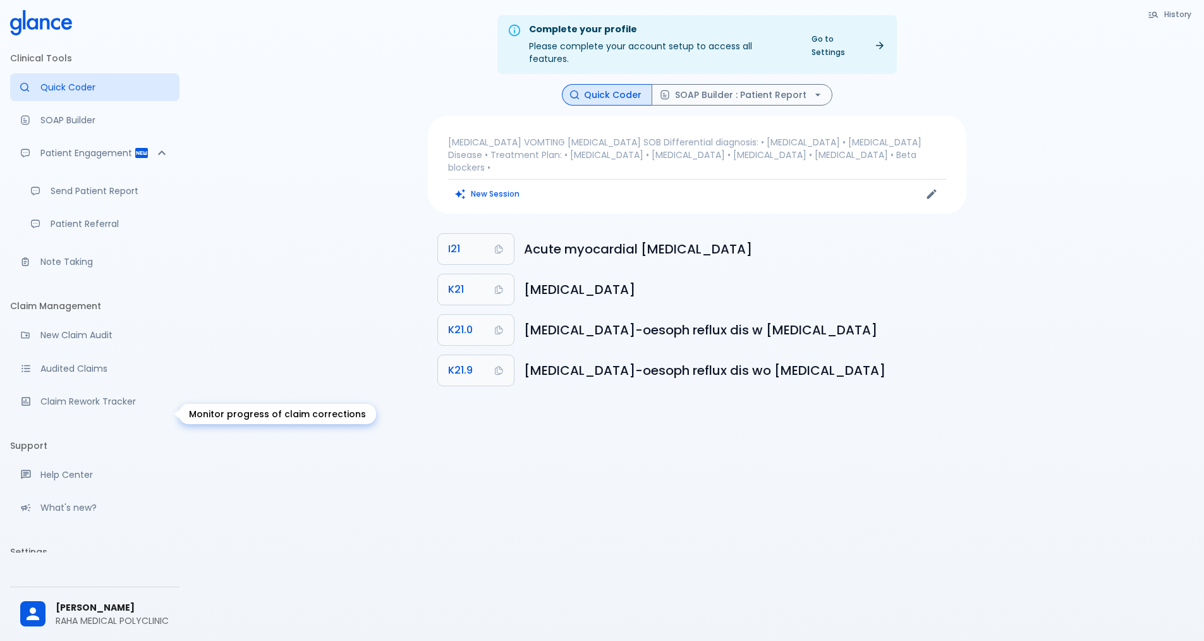
click at [104, 408] on p "Claim Rework Tracker" at bounding box center [104, 401] width 129 height 13
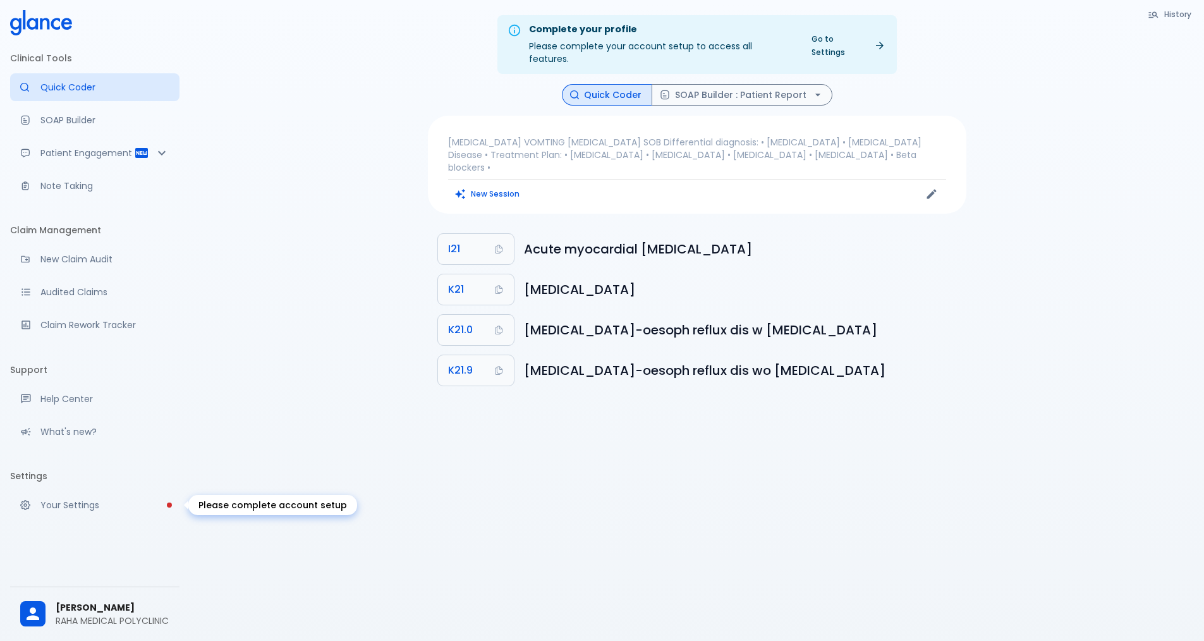
click at [174, 506] on link "Your Settings" at bounding box center [94, 505] width 169 height 28
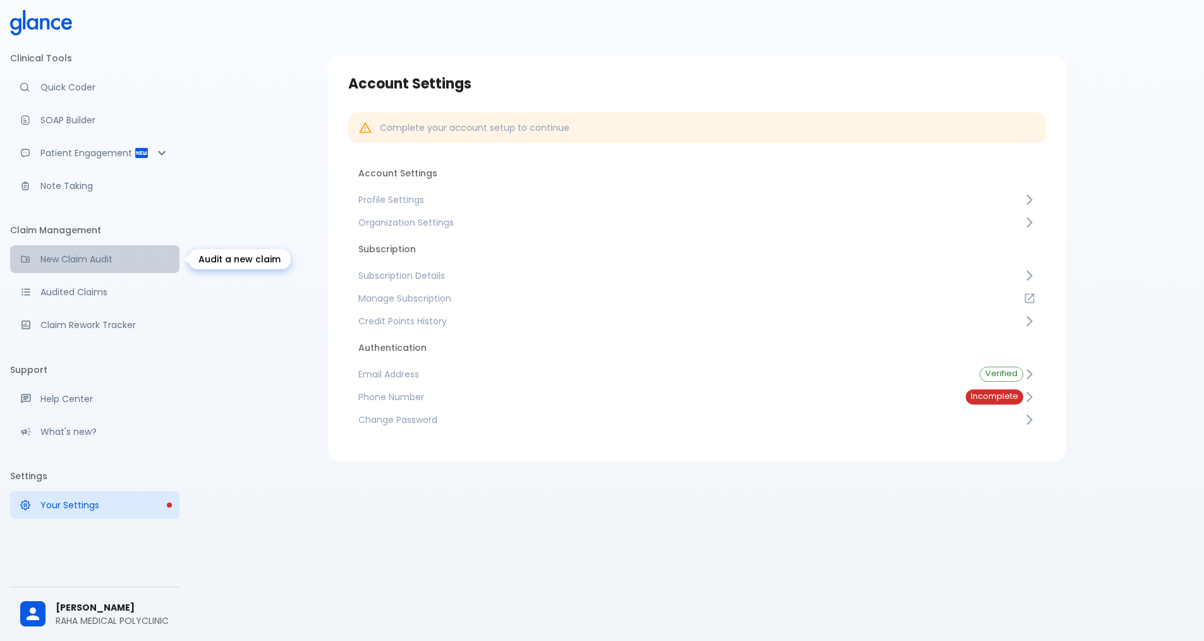
click at [78, 255] on p "New Claim Audit" at bounding box center [104, 259] width 129 height 13
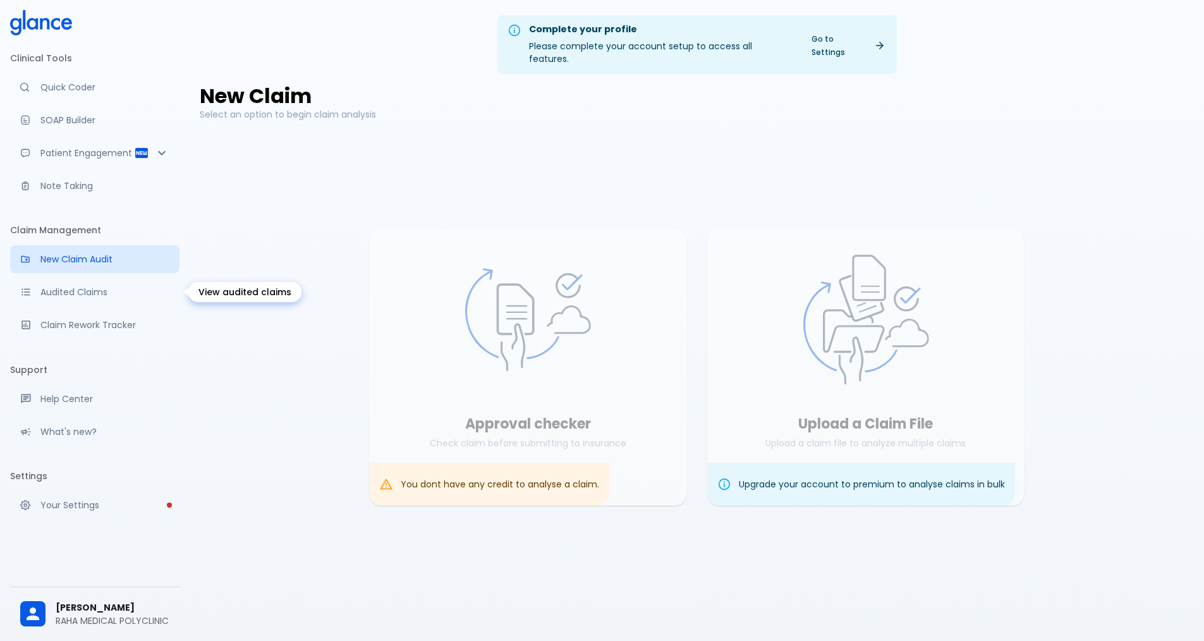
click at [60, 290] on p "Audited Claims" at bounding box center [104, 292] width 129 height 13
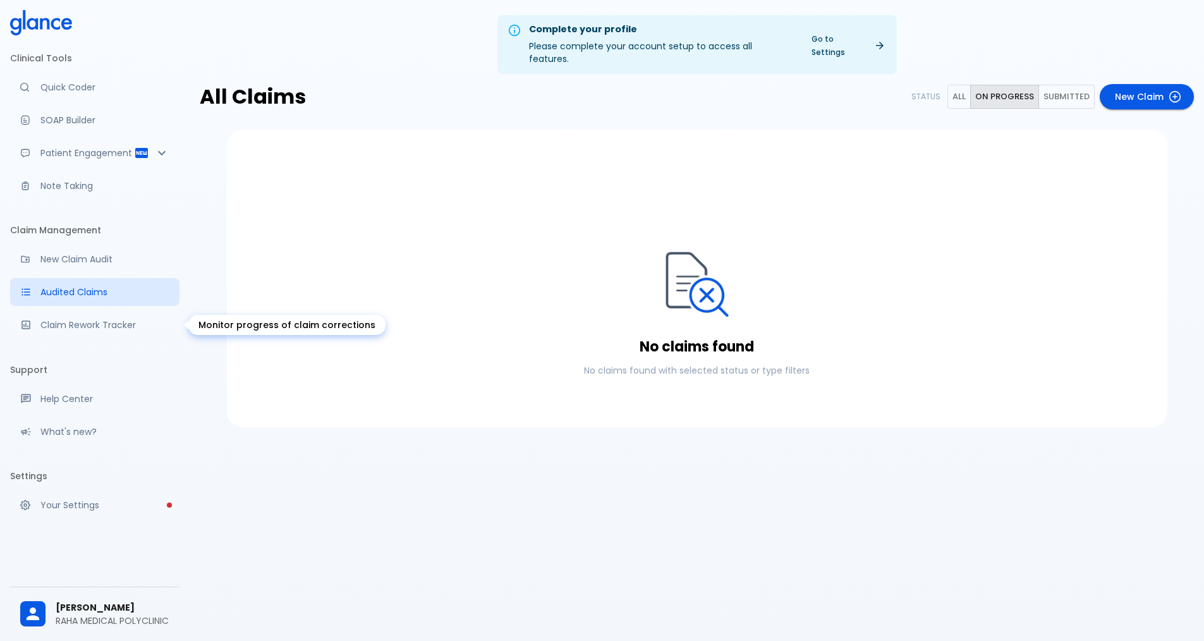
click at [104, 322] on p "Claim Rework Tracker" at bounding box center [104, 325] width 129 height 13
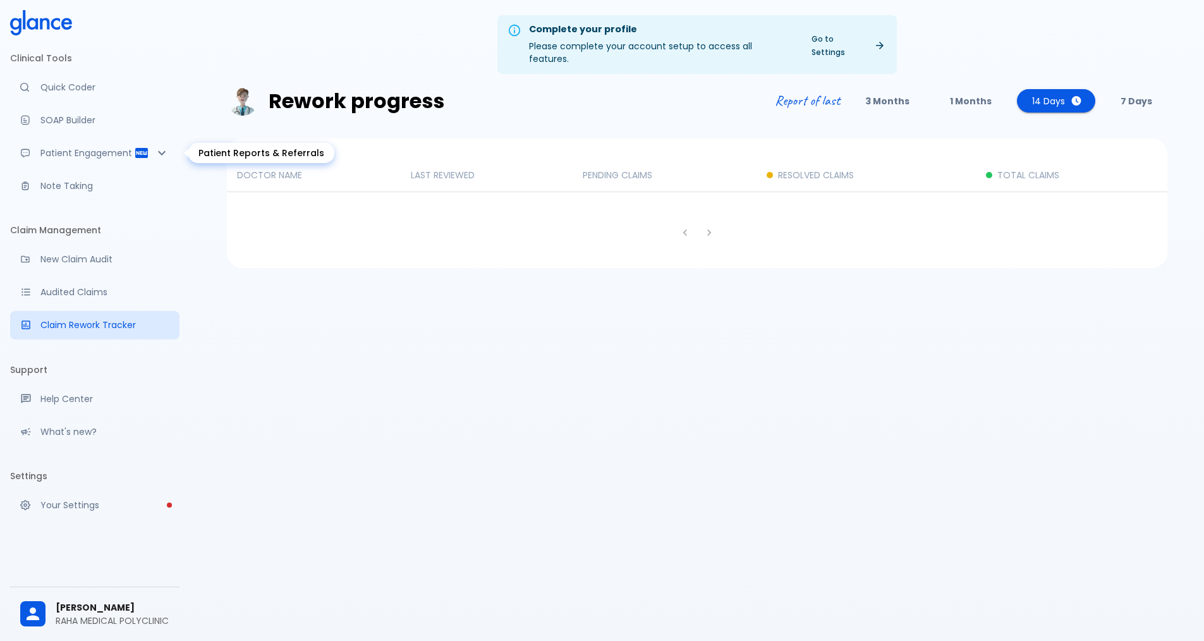
click at [104, 156] on p "Patient Engagement" at bounding box center [87, 153] width 94 height 13
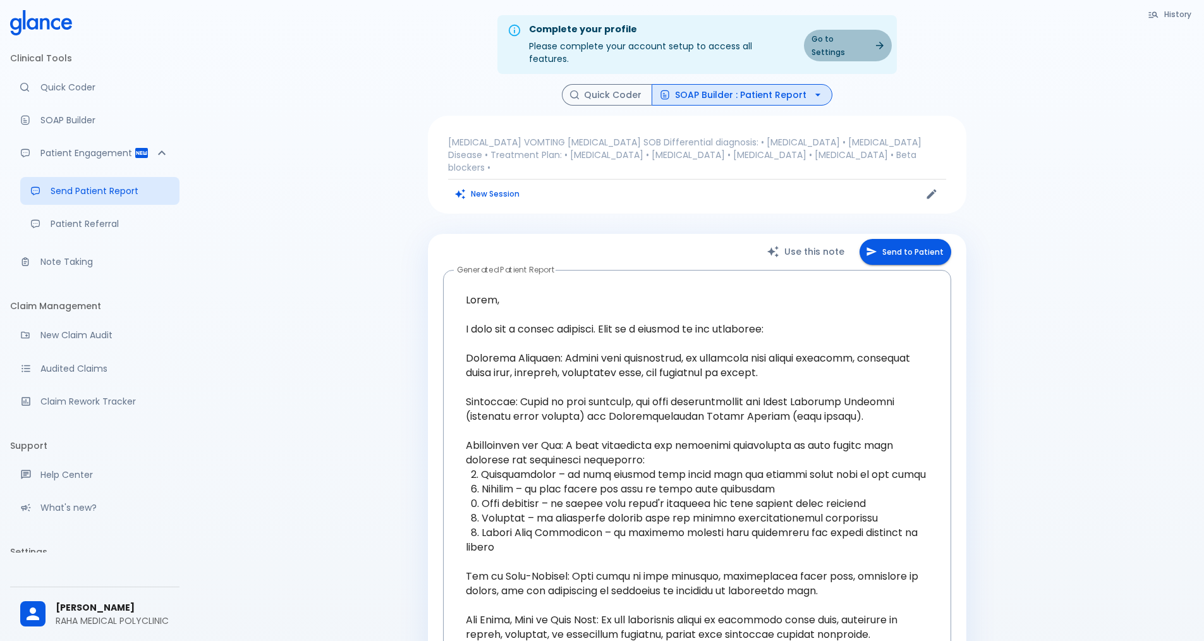
click at [877, 42] on icon at bounding box center [879, 45] width 11 height 11
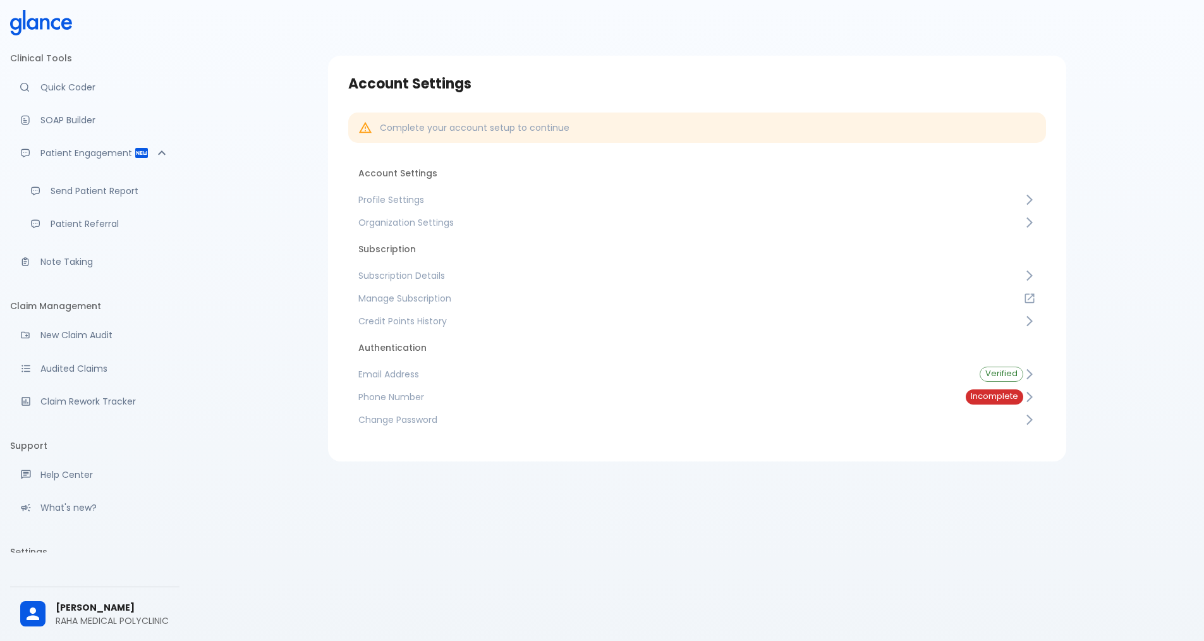
click at [87, 83] on p "Quick Coder" at bounding box center [104, 87] width 129 height 13
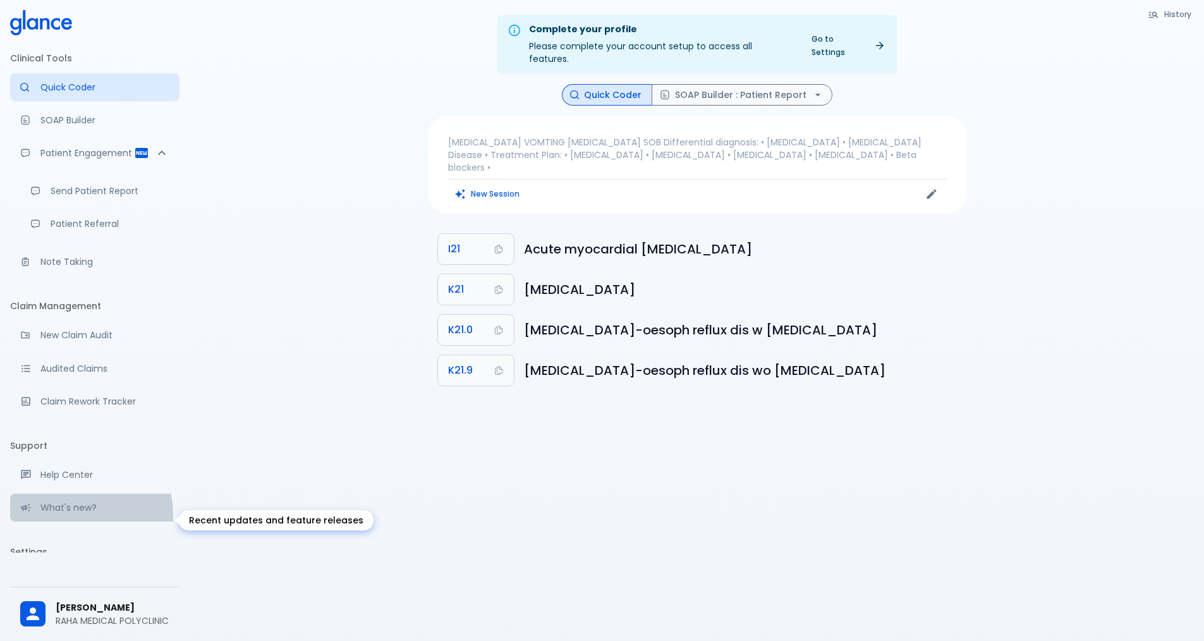
click at [75, 522] on div "What's new?" at bounding box center [94, 508] width 169 height 28
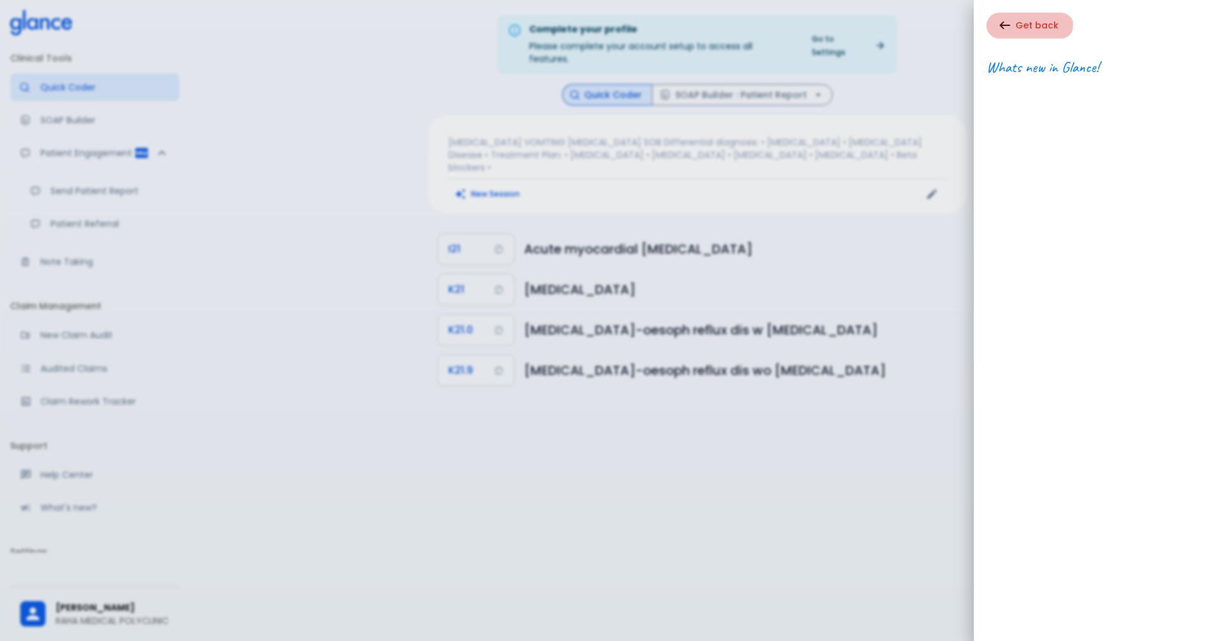
click at [1000, 22] on icon "button" at bounding box center [1004, 25] width 11 height 9
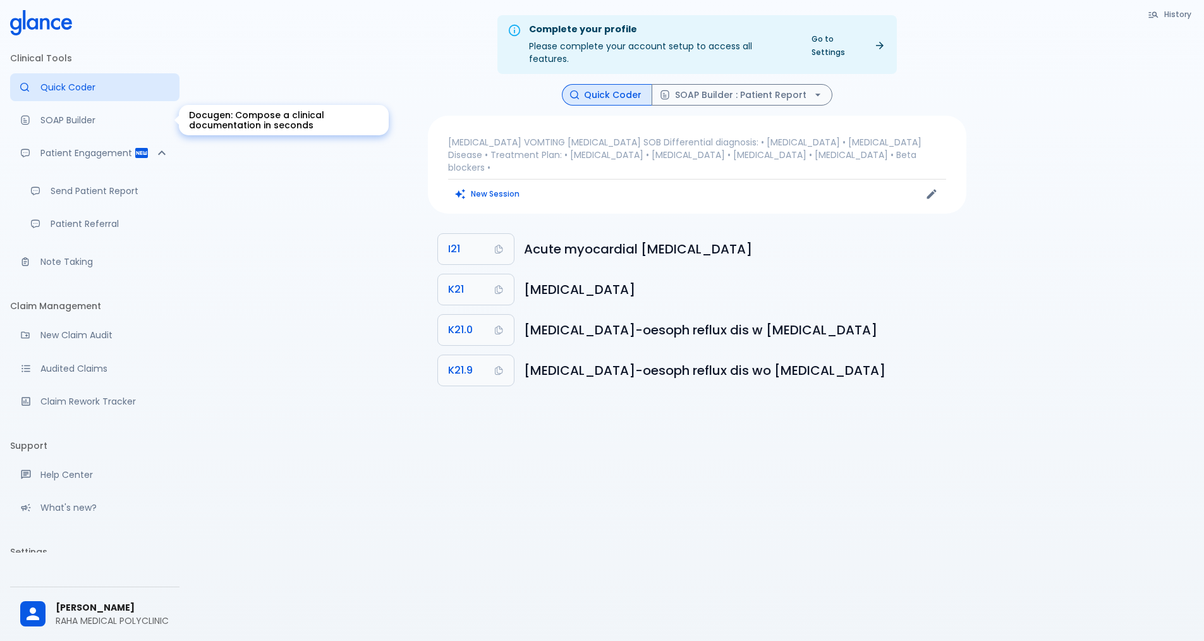
click at [87, 121] on p "SOAP Builder" at bounding box center [104, 120] width 129 height 13
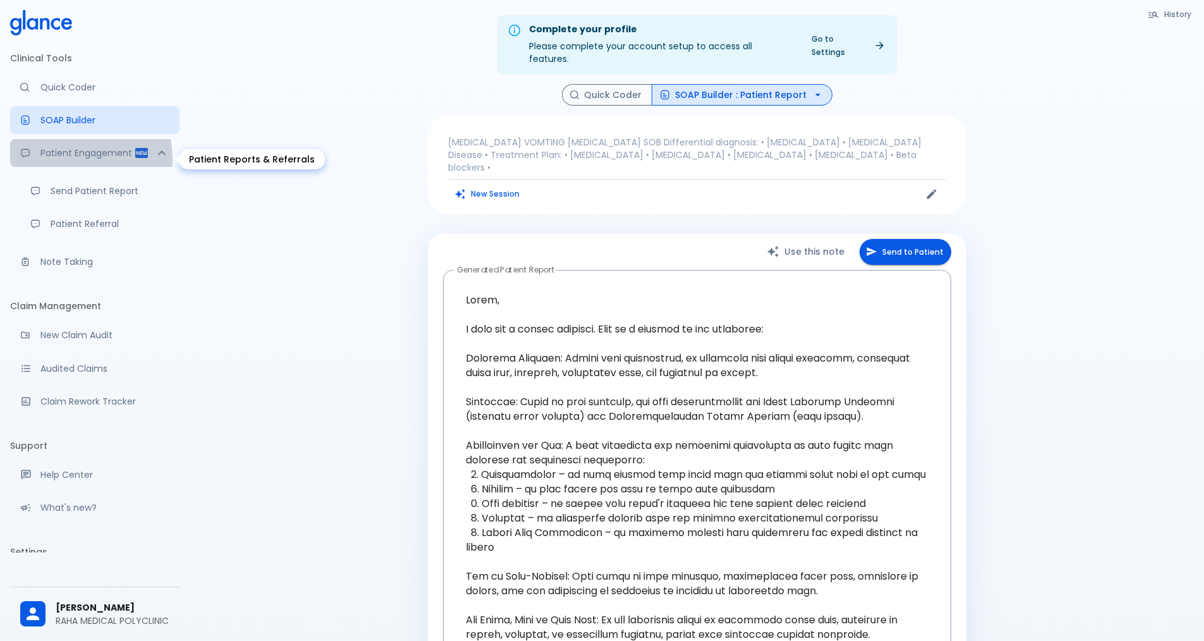
click at [59, 159] on p "Patient Engagement" at bounding box center [87, 153] width 94 height 13
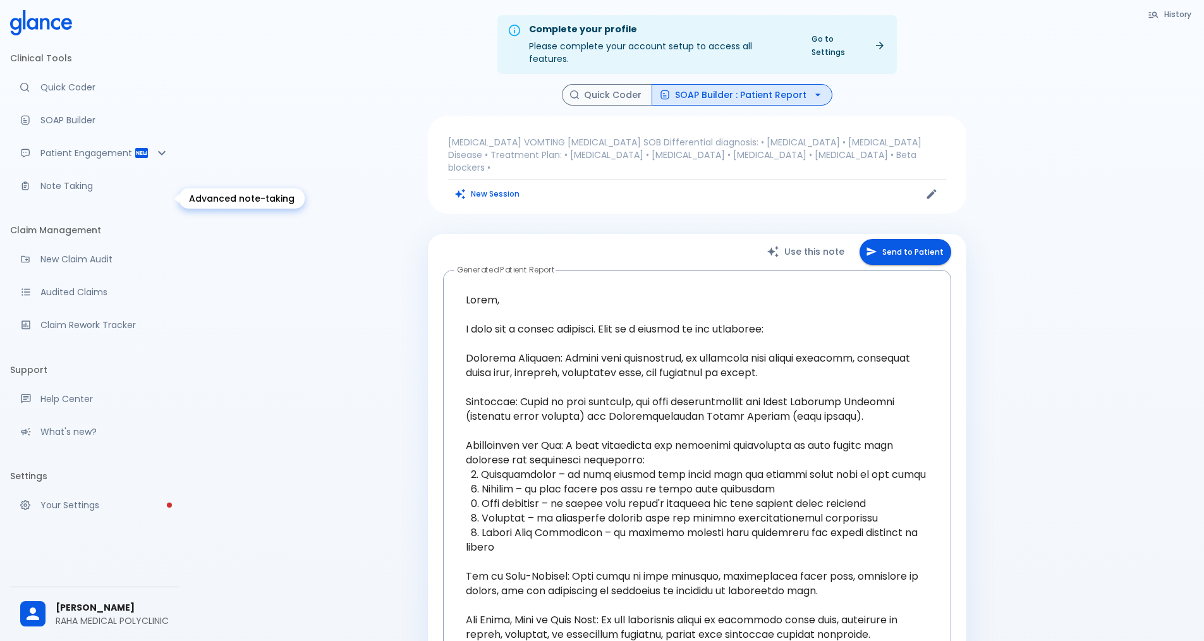
click at [71, 192] on p "Note Taking" at bounding box center [104, 186] width 129 height 13
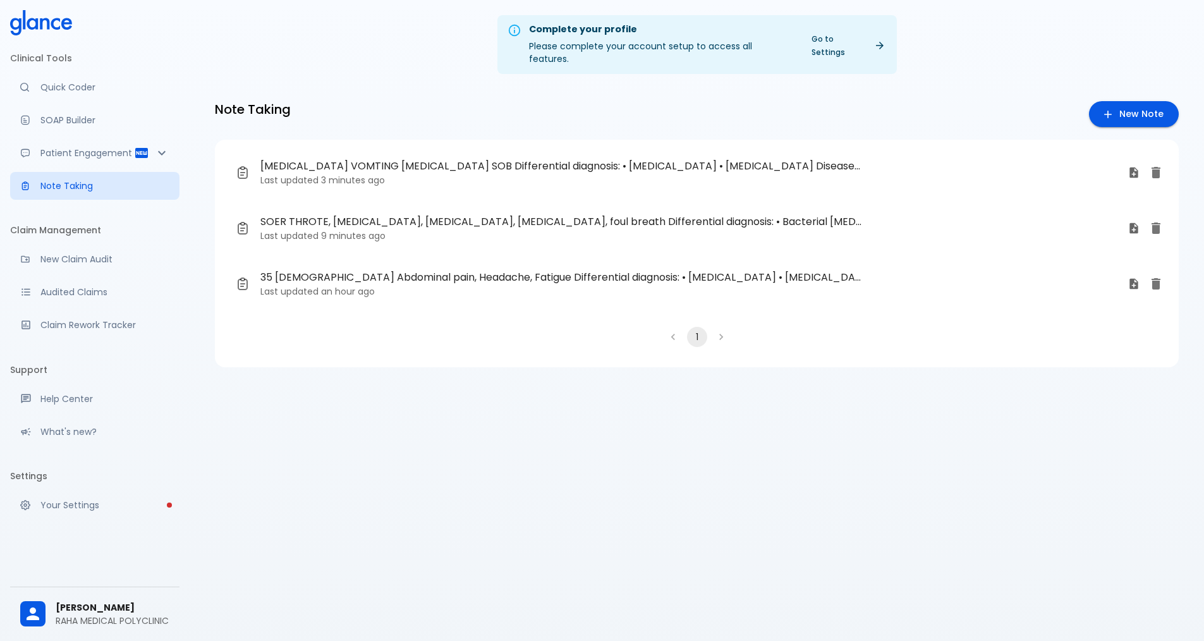
click at [878, 40] on icon at bounding box center [879, 45] width 11 height 11
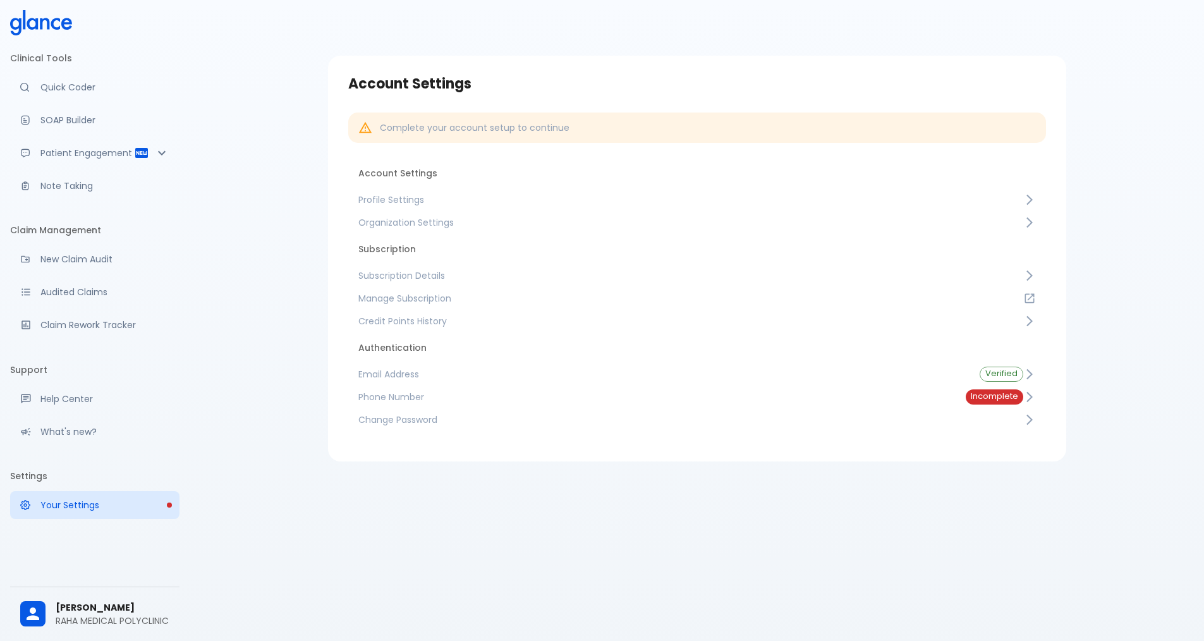
click at [439, 274] on span "Subscription Details" at bounding box center [690, 275] width 665 height 13
